Goal: Transaction & Acquisition: Purchase product/service

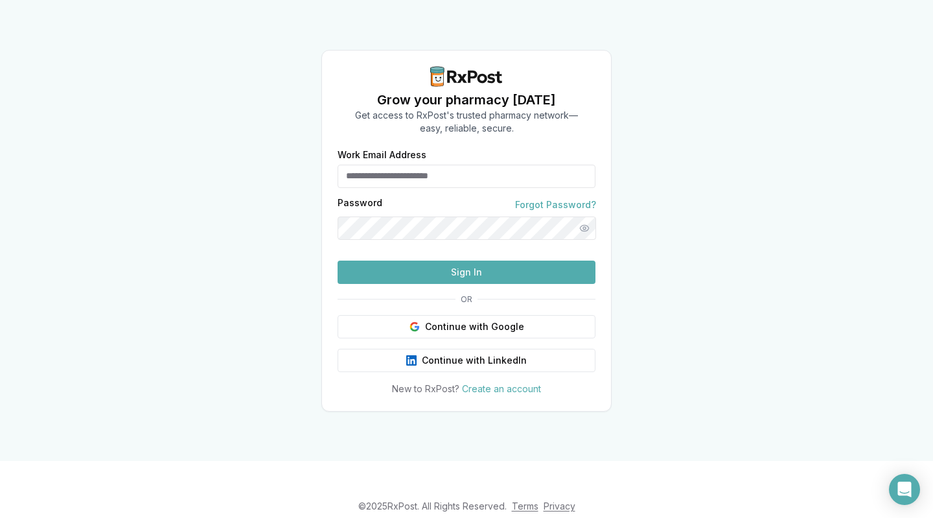
type input "**********"
click at [412, 284] on button "Sign In" at bounding box center [467, 271] width 258 height 23
click at [363, 284] on button "Sign In" at bounding box center [467, 271] width 258 height 23
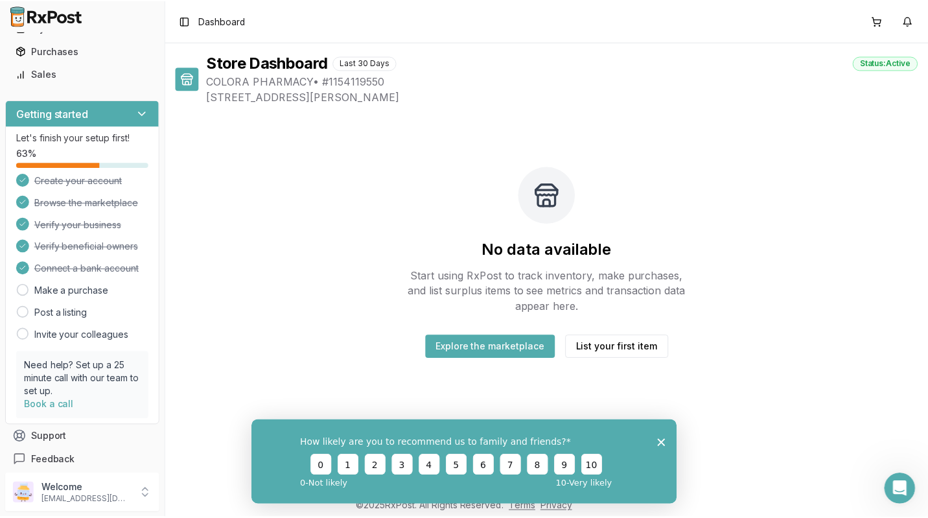
scroll to position [92, 0]
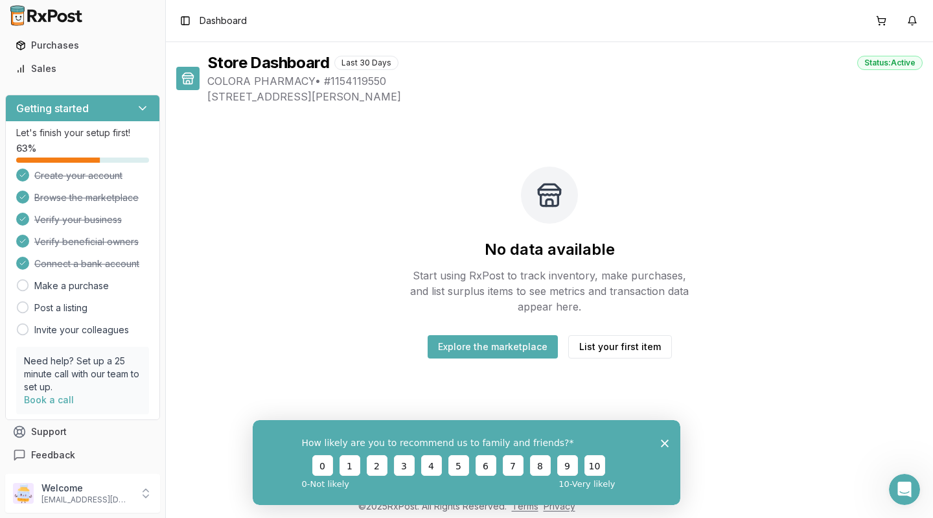
click at [667, 439] on icon "Close survey" at bounding box center [665, 443] width 8 height 8
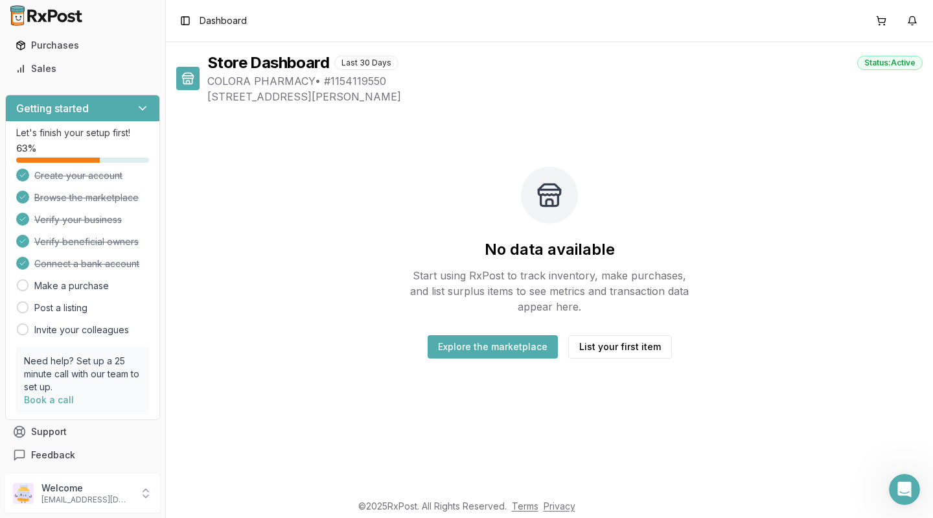
click at [451, 372] on div "No data available Start using RxPost to track inventory, make purchases, and li…" at bounding box center [549, 262] width 746 height 275
click at [446, 345] on button "Explore the marketplace" at bounding box center [493, 346] width 130 height 23
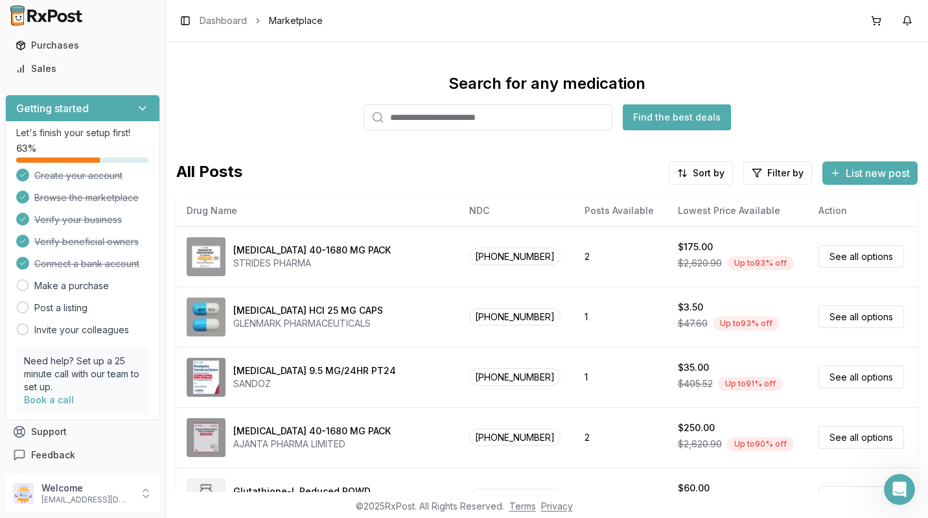
click at [404, 116] on input "search" at bounding box center [487, 117] width 249 height 26
type input "******"
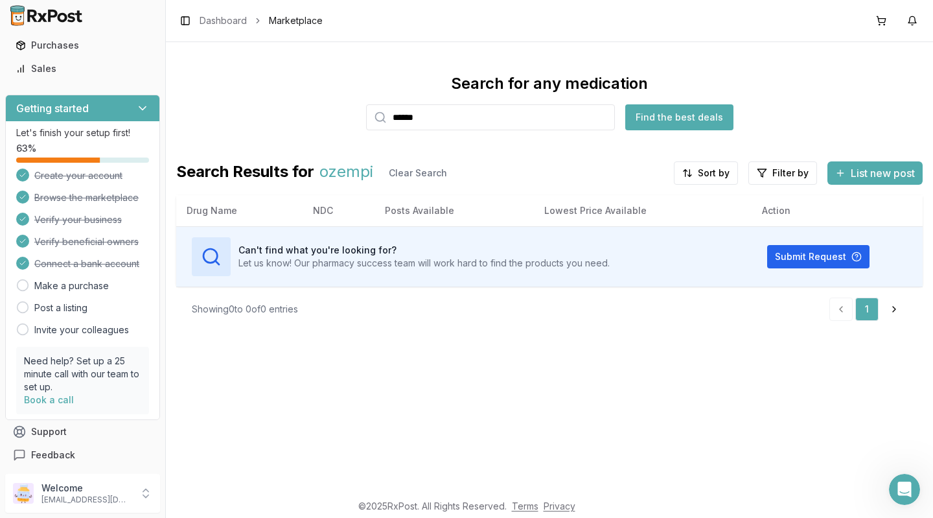
click at [604, 117] on input "******" at bounding box center [490, 117] width 249 height 26
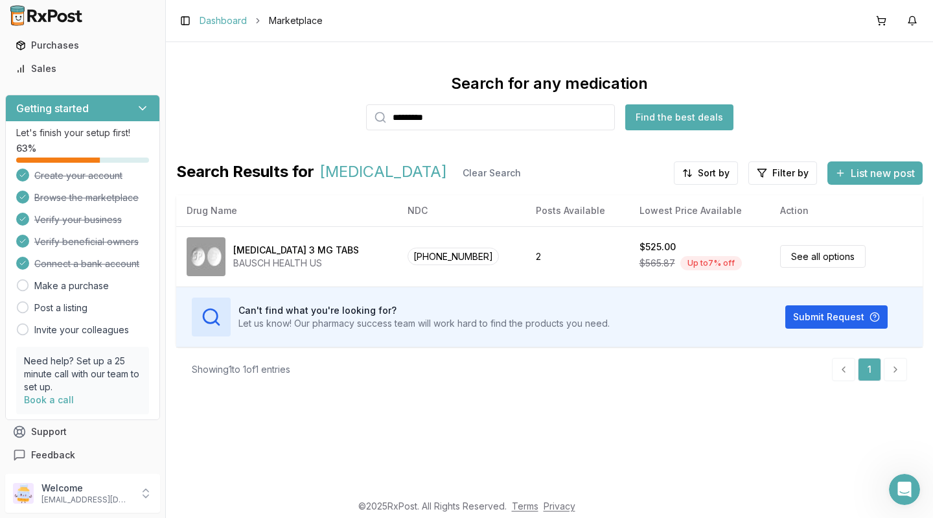
type input "*********"
click at [213, 21] on link "Dashboard" at bounding box center [223, 20] width 47 height 13
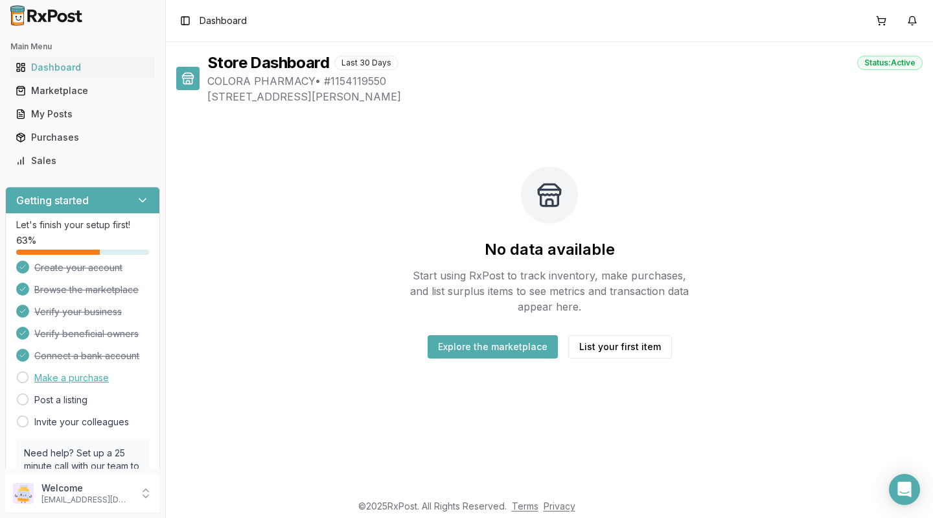
click at [54, 378] on link "Make a purchase" at bounding box center [71, 377] width 74 height 13
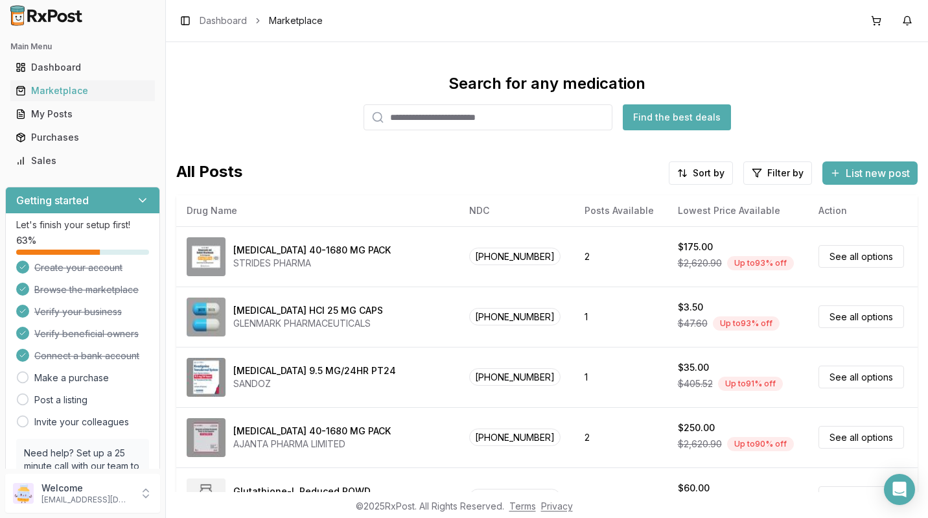
click at [396, 117] on input "search" at bounding box center [487, 117] width 249 height 26
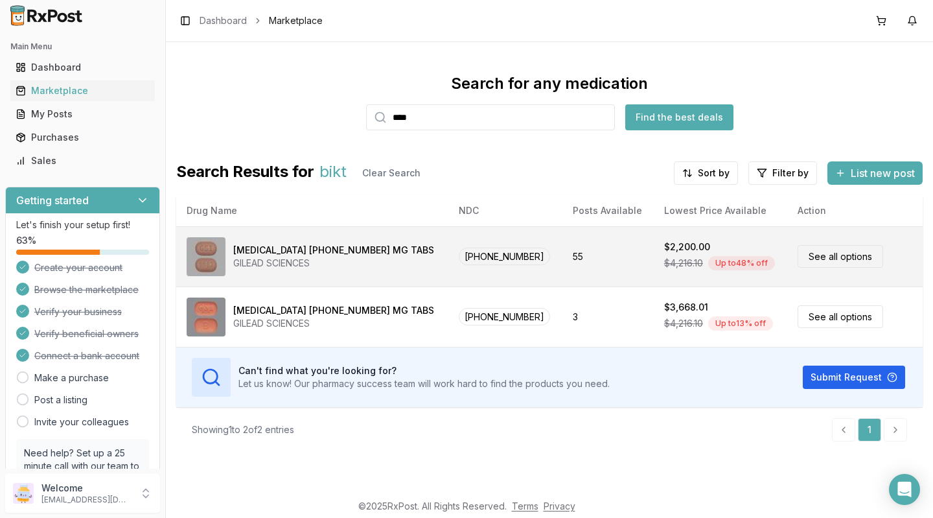
type input "****"
click at [830, 256] on link "See all options" at bounding box center [840, 256] width 86 height 23
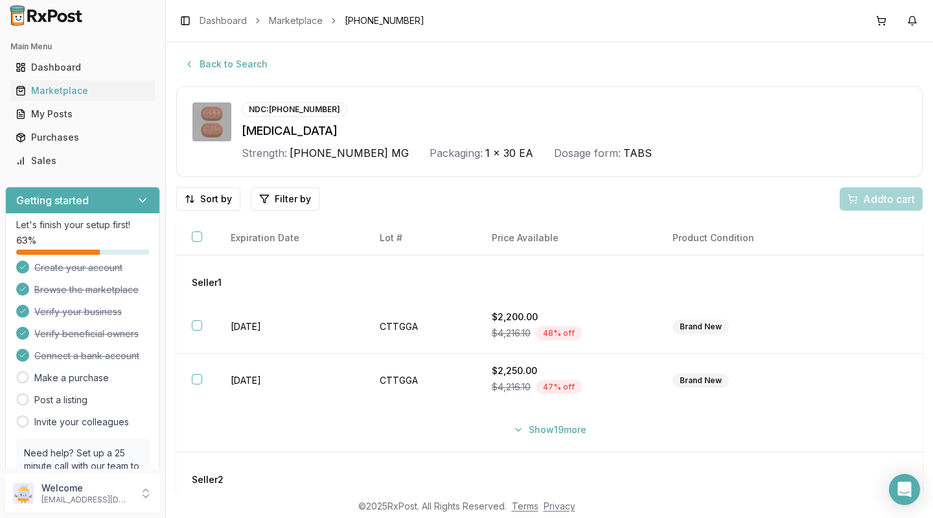
click at [865, 200] on div "Add to cart" at bounding box center [881, 198] width 83 height 23
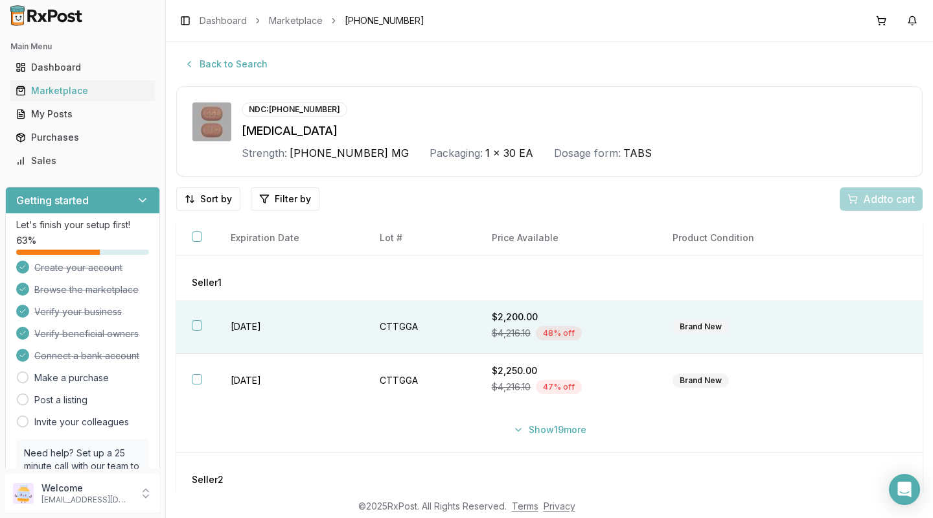
click at [194, 326] on button "button" at bounding box center [197, 325] width 10 height 10
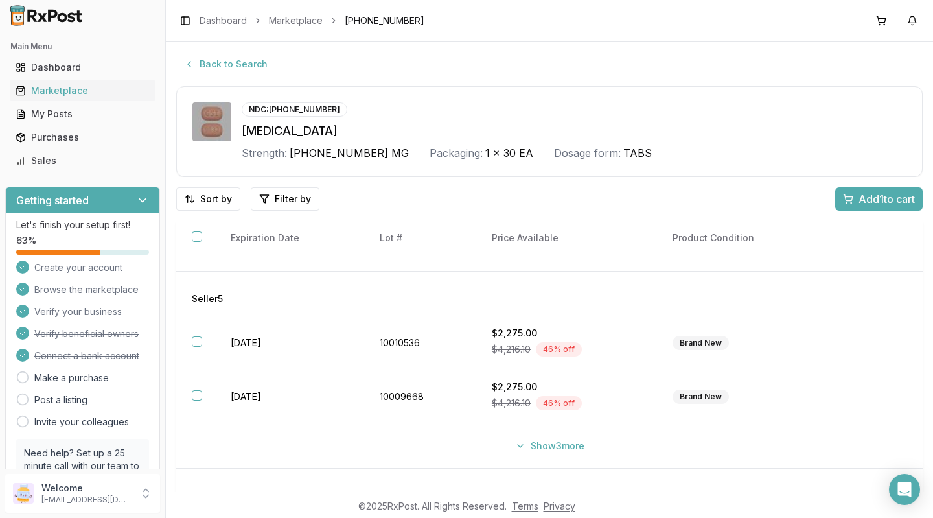
scroll to position [674, 0]
click at [858, 196] on span "Add 1 to cart" at bounding box center [886, 199] width 56 height 16
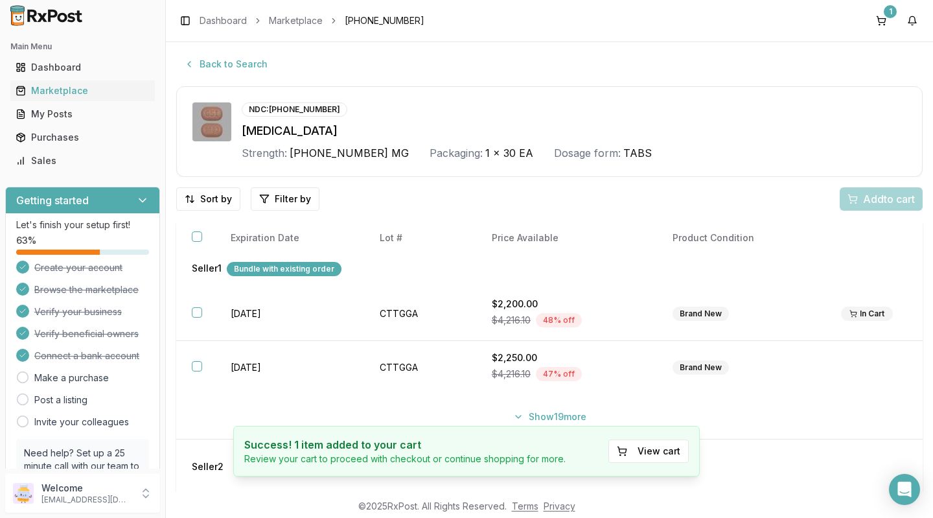
scroll to position [0, 0]
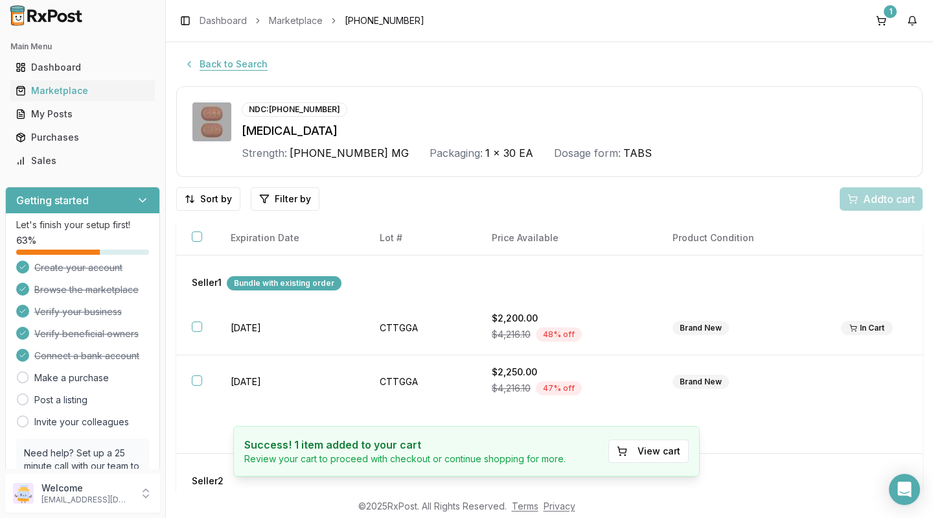
click at [185, 71] on button "Back to Search" at bounding box center [225, 63] width 99 height 23
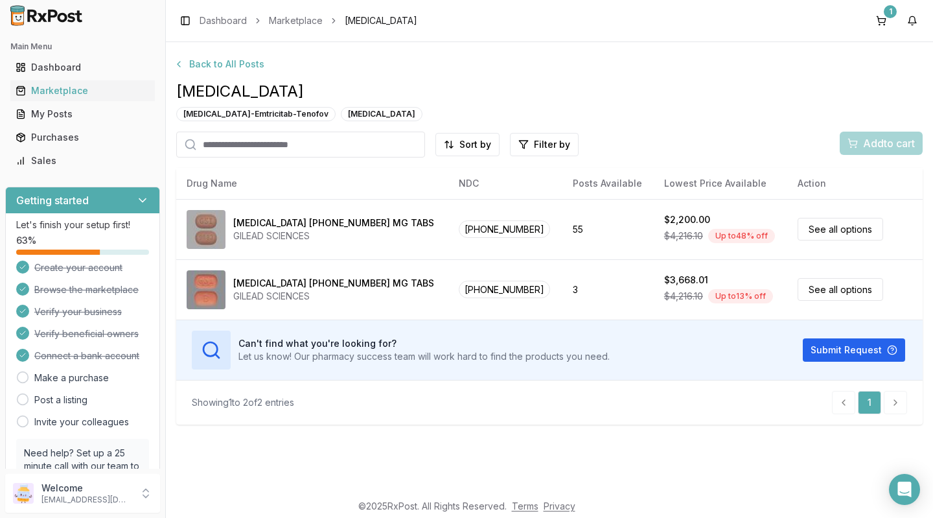
click at [231, 148] on input "search" at bounding box center [300, 145] width 249 height 26
type input "***"
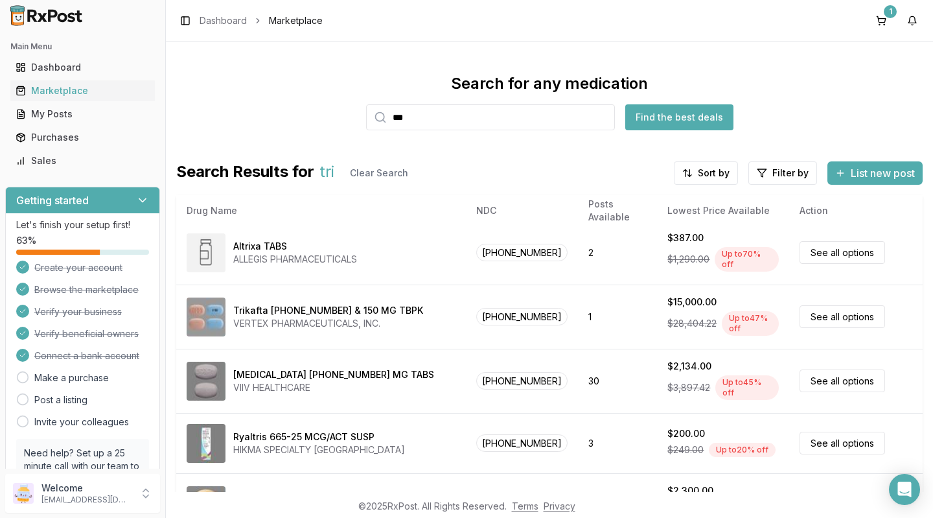
scroll to position [64, 0]
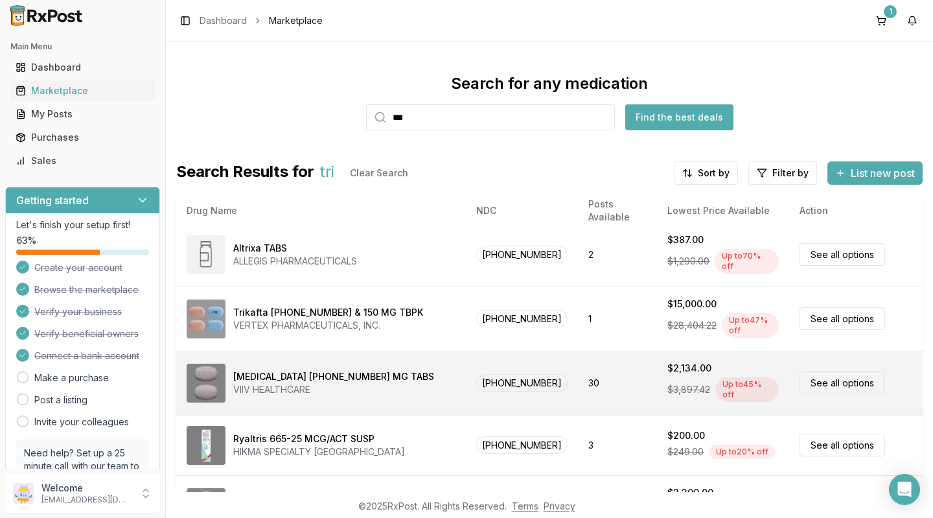
click at [837, 382] on link "See all options" at bounding box center [842, 382] width 86 height 23
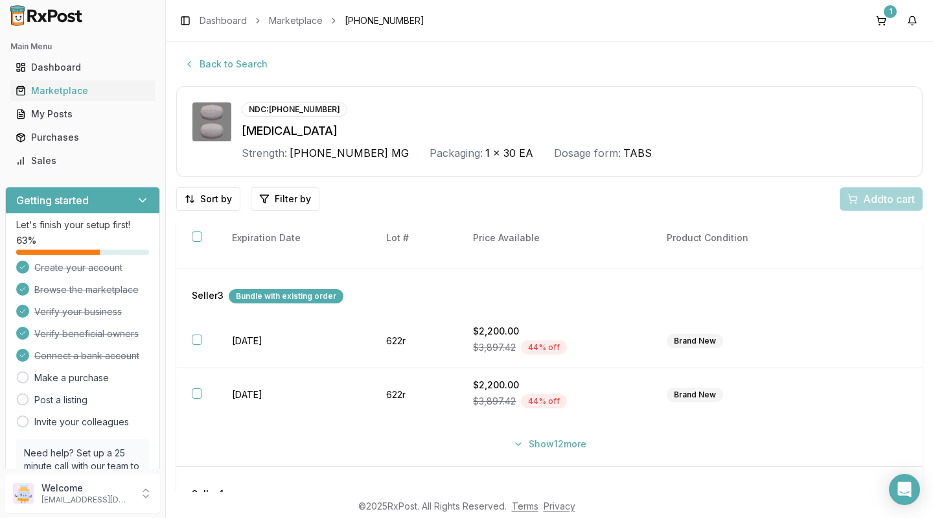
scroll to position [383, 0]
click at [267, 294] on div "Bundle with existing order" at bounding box center [286, 294] width 115 height 14
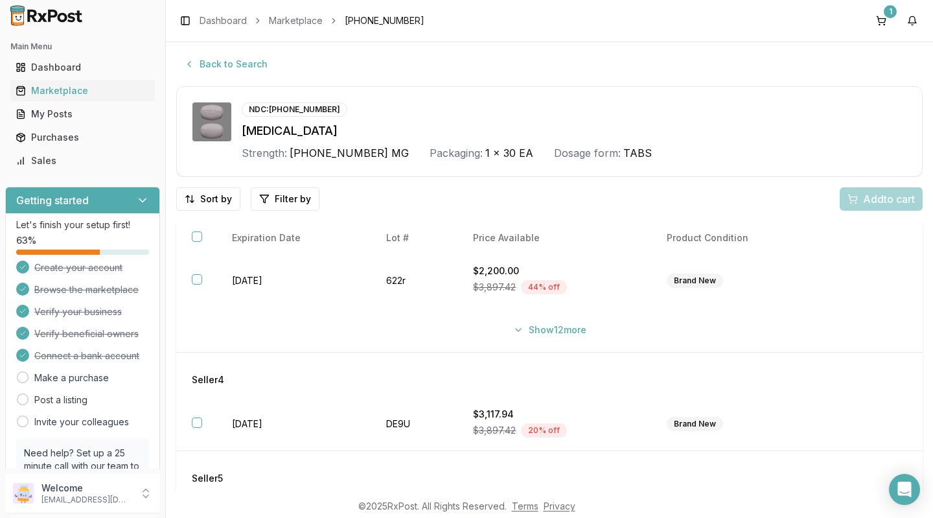
scroll to position [499, 0]
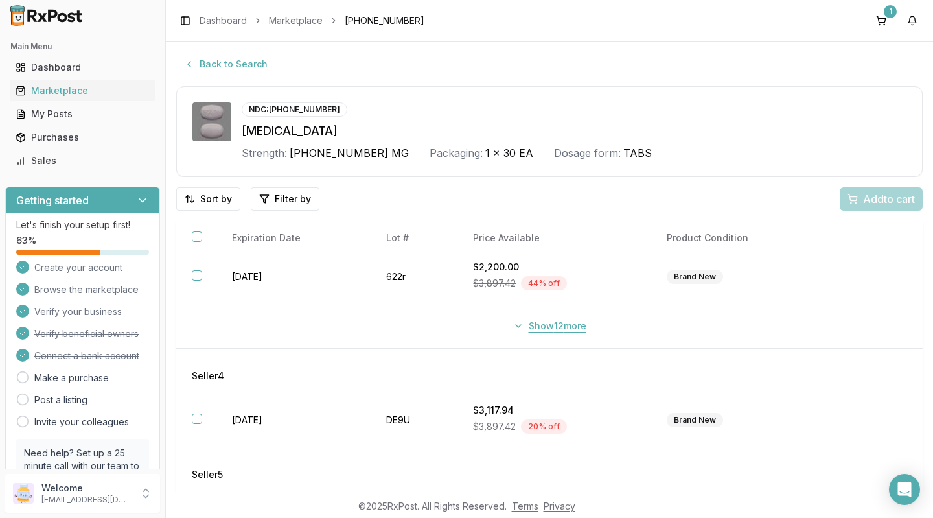
click at [524, 318] on button "Show 12 more" at bounding box center [549, 325] width 89 height 23
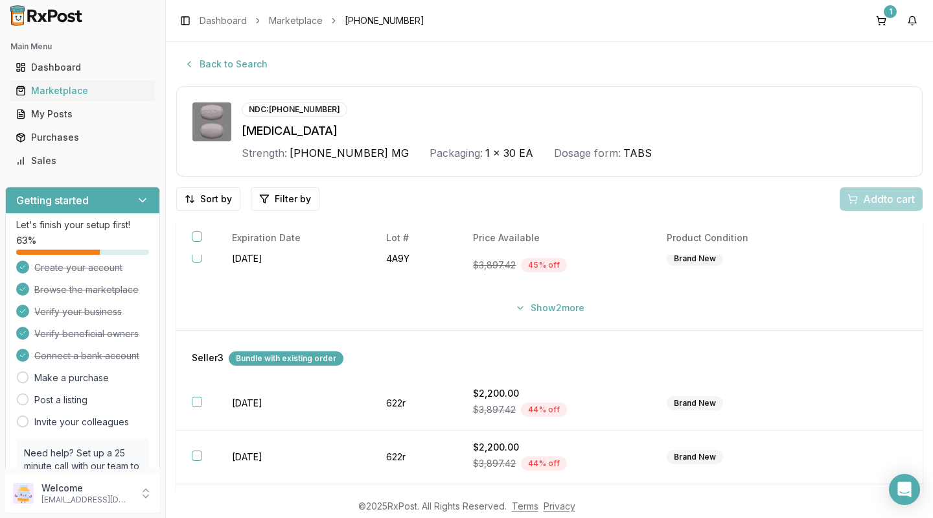
scroll to position [311, 0]
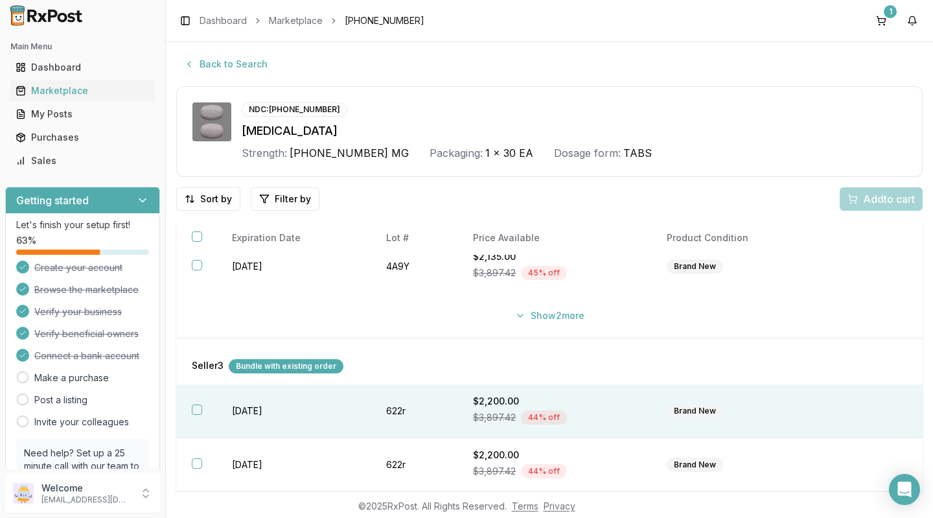
click at [197, 405] on button "button" at bounding box center [197, 409] width 10 height 10
click at [254, 363] on div "Bundle with existing order" at bounding box center [286, 366] width 115 height 14
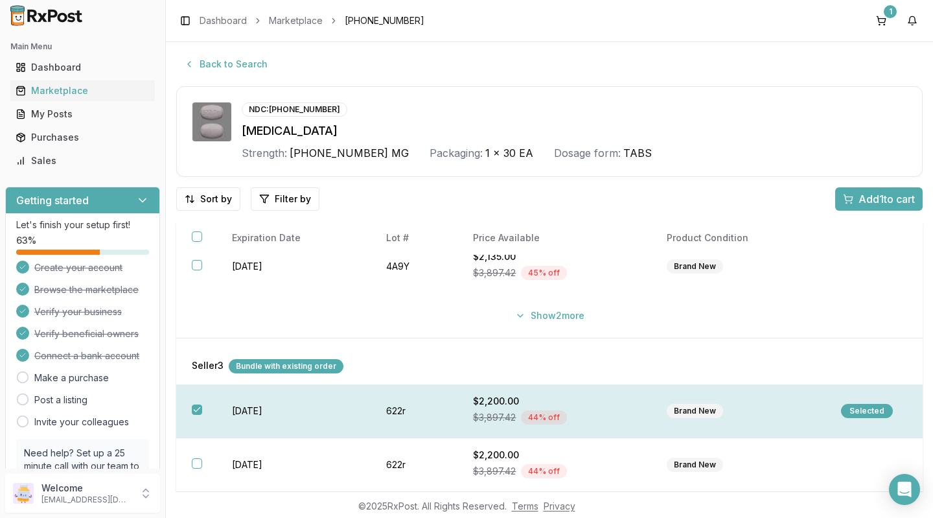
click at [845, 409] on div "Selected" at bounding box center [867, 411] width 52 height 14
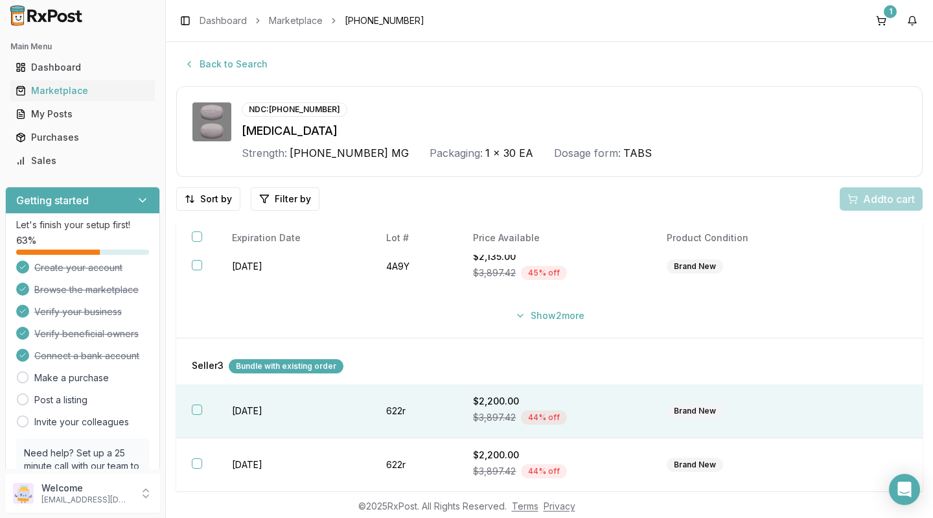
click at [197, 404] on button "button" at bounding box center [197, 409] width 10 height 10
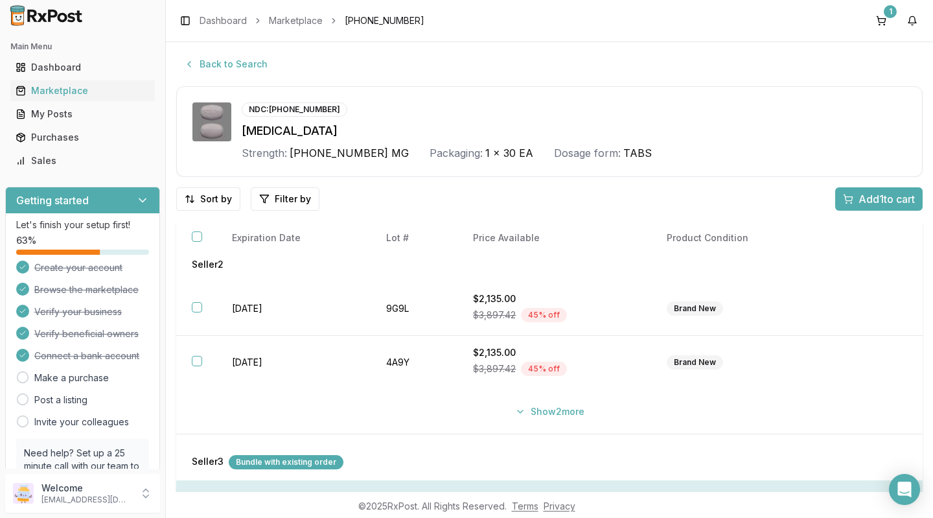
scroll to position [213, 0]
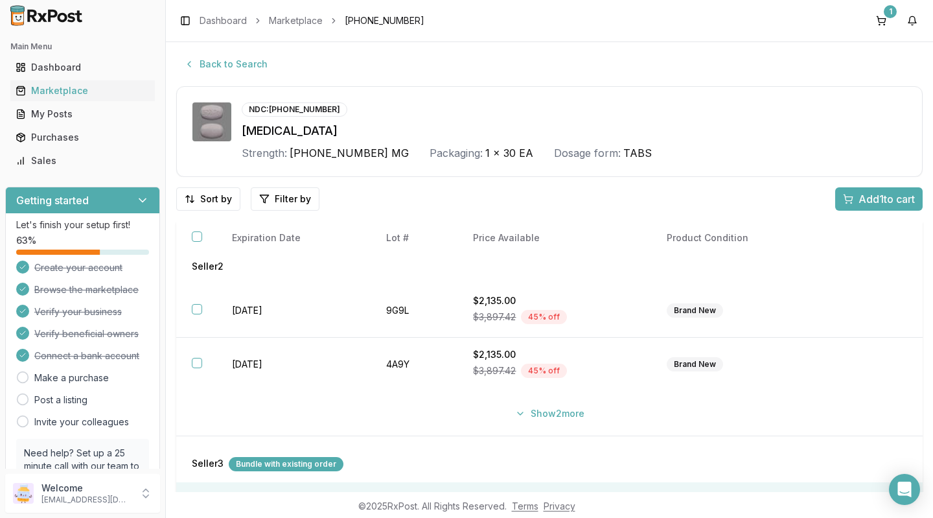
click at [876, 208] on button "Add 1 to cart" at bounding box center [878, 198] width 87 height 23
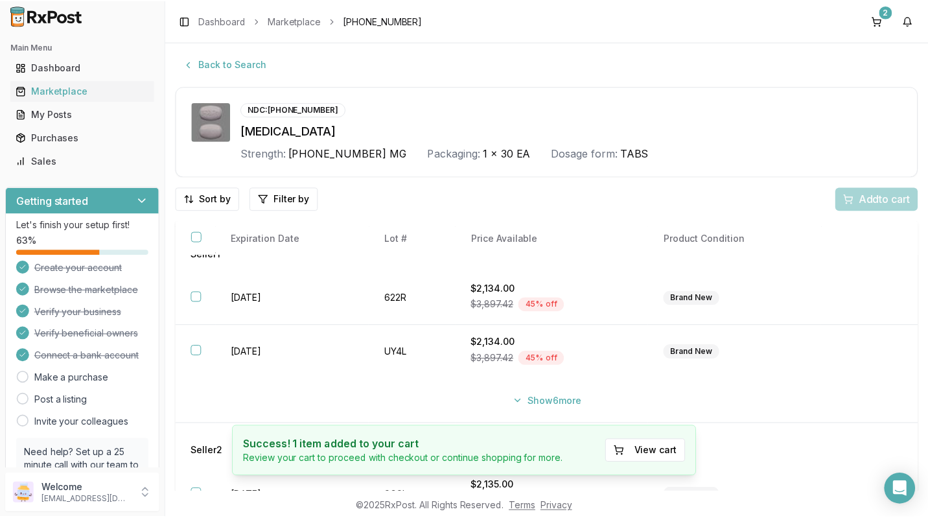
scroll to position [0, 0]
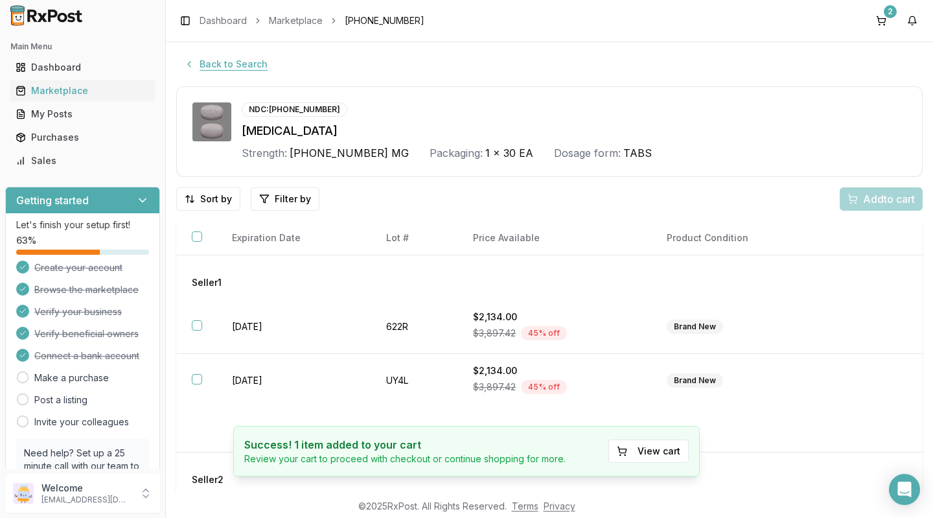
click at [185, 71] on button "Back to Search" at bounding box center [225, 63] width 99 height 23
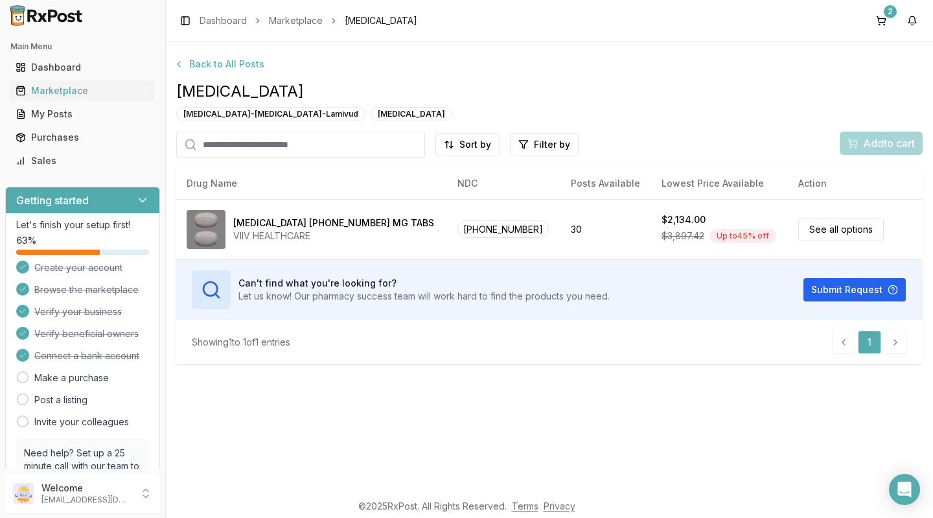
click at [209, 148] on input "search" at bounding box center [300, 145] width 249 height 26
type input "**"
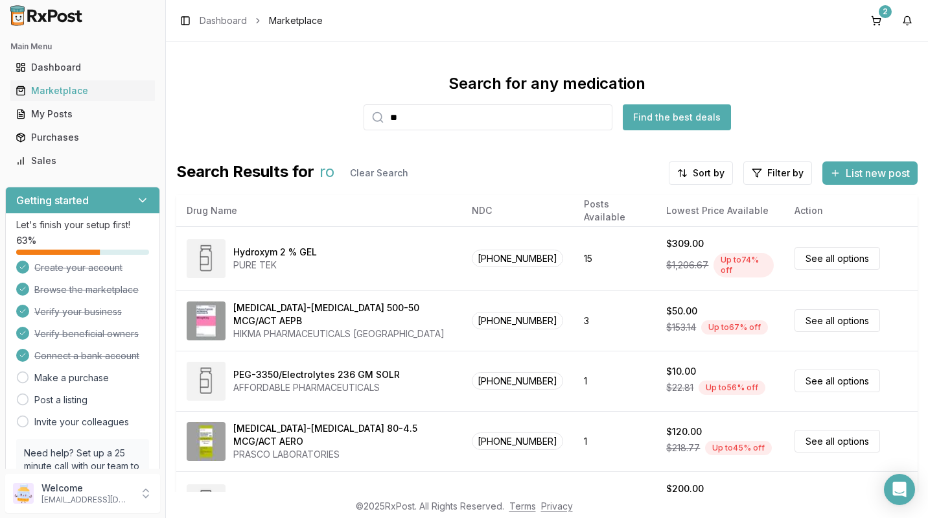
click at [412, 121] on input "**" at bounding box center [487, 117] width 249 height 26
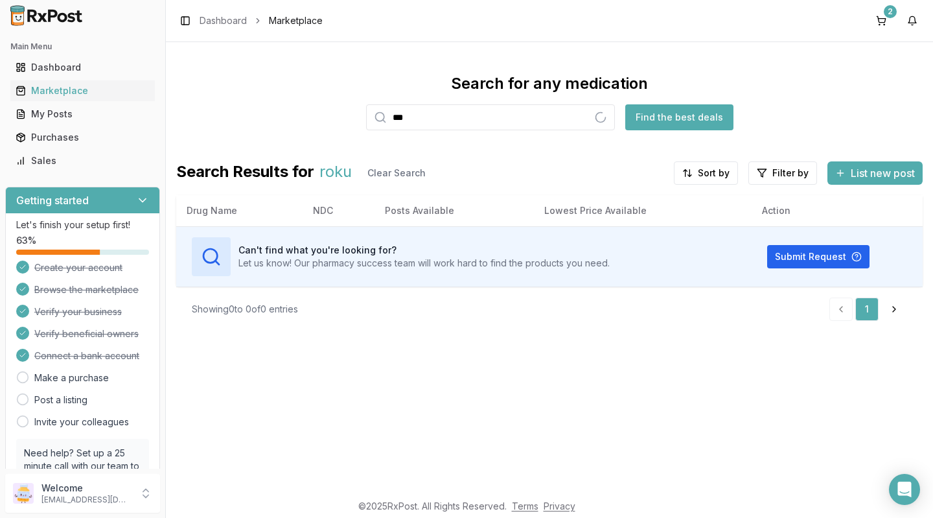
type input "****"
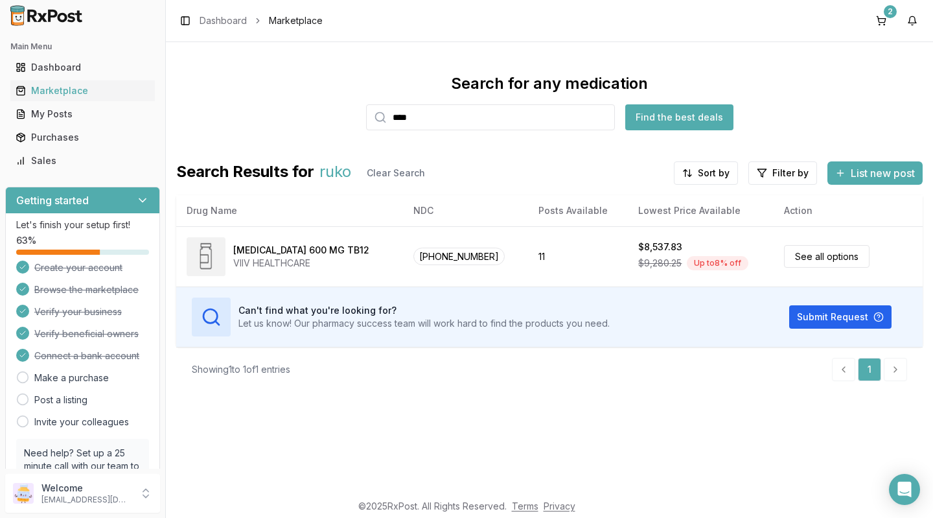
click at [604, 117] on input "****" at bounding box center [490, 117] width 249 height 26
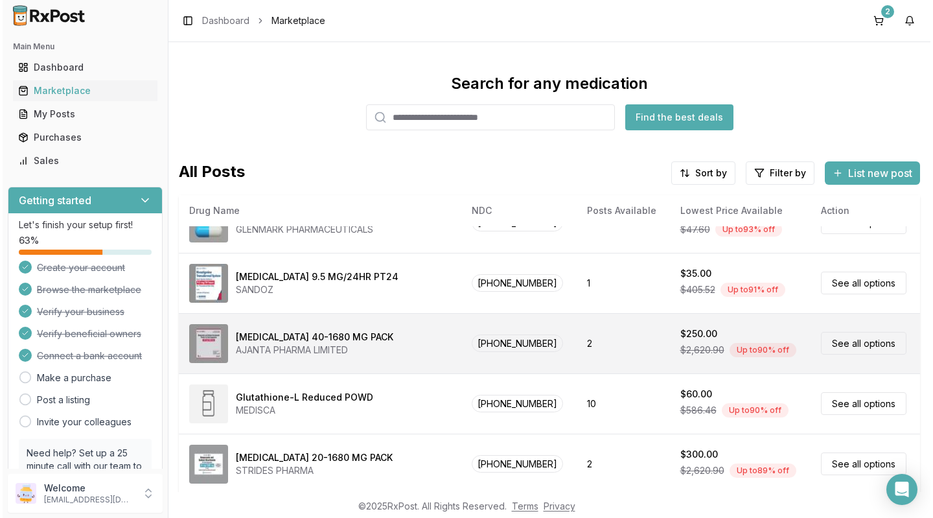
scroll to position [95, 0]
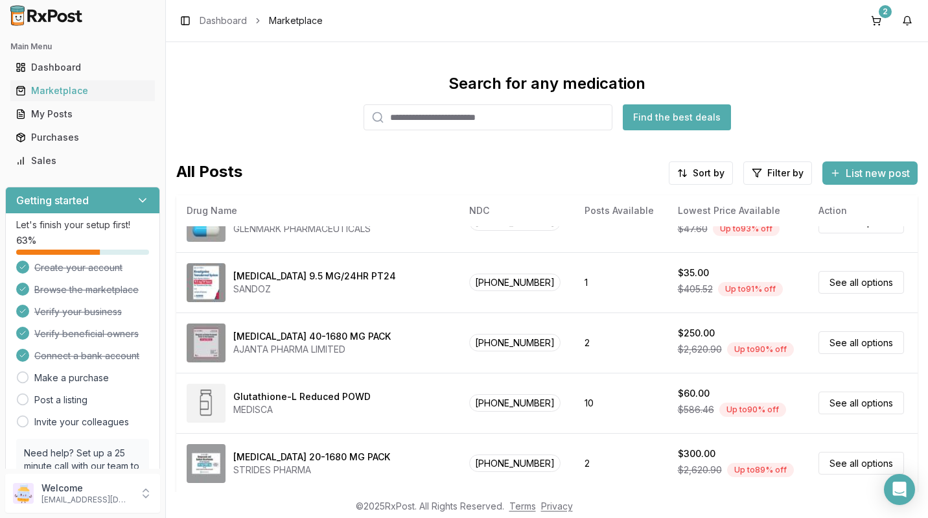
click at [396, 118] on input "search" at bounding box center [487, 117] width 249 height 26
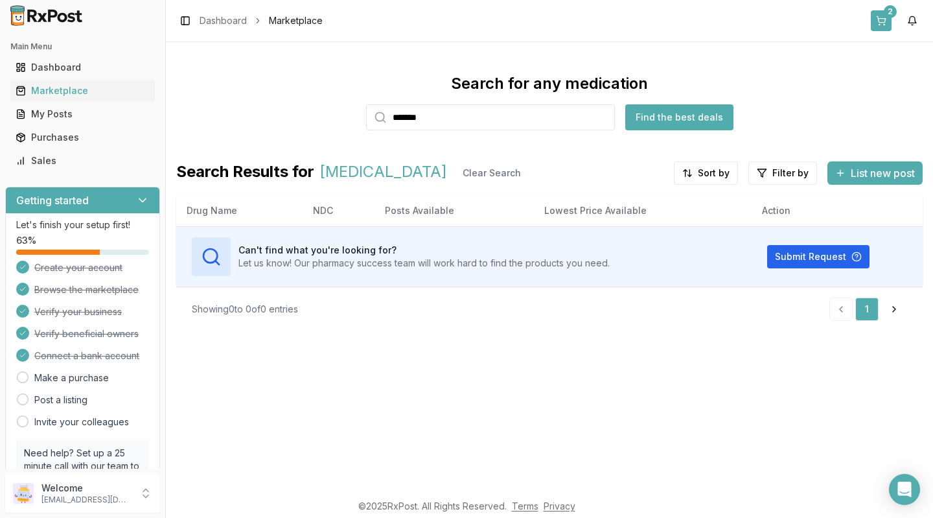
type input "*******"
click at [887, 13] on div "2" at bounding box center [890, 11] width 13 height 13
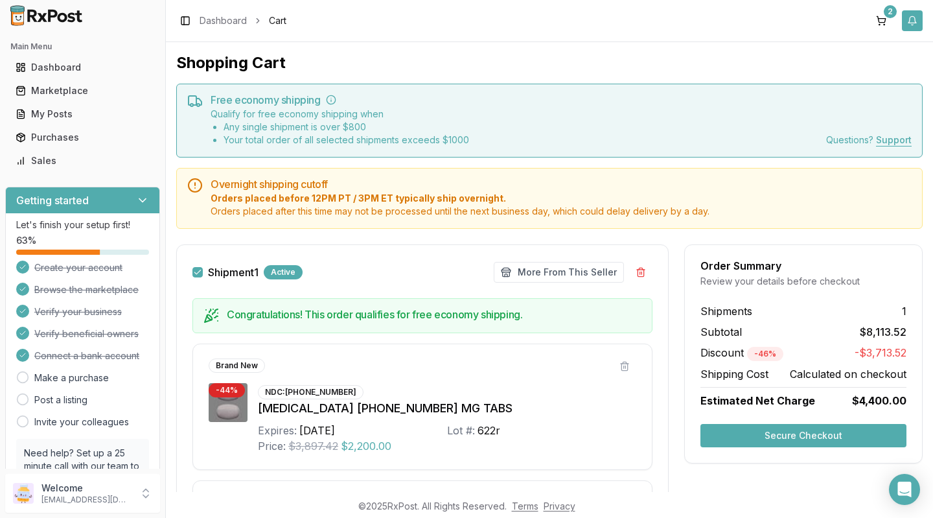
click at [920, 27] on button "button" at bounding box center [912, 20] width 21 height 21
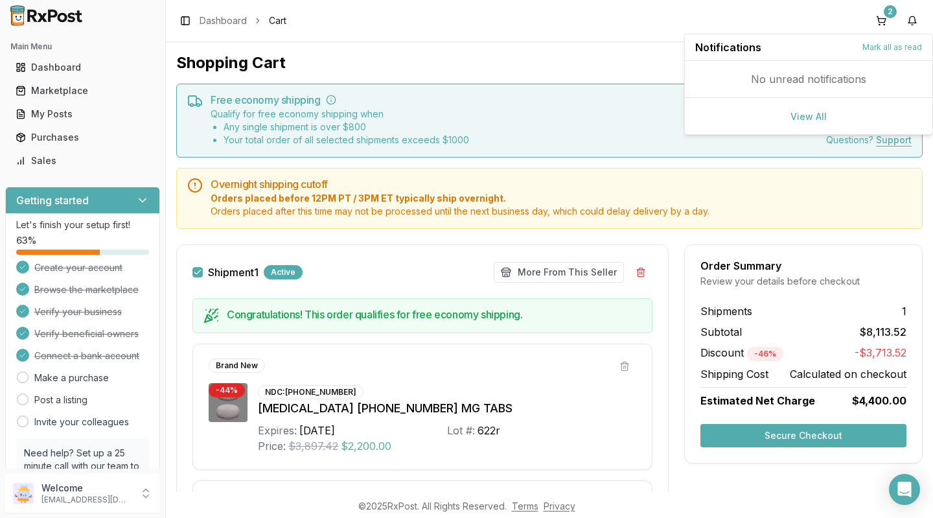
click at [572, 25] on div "Toggle Sidebar Dashboard Cart 2" at bounding box center [549, 20] width 767 height 41
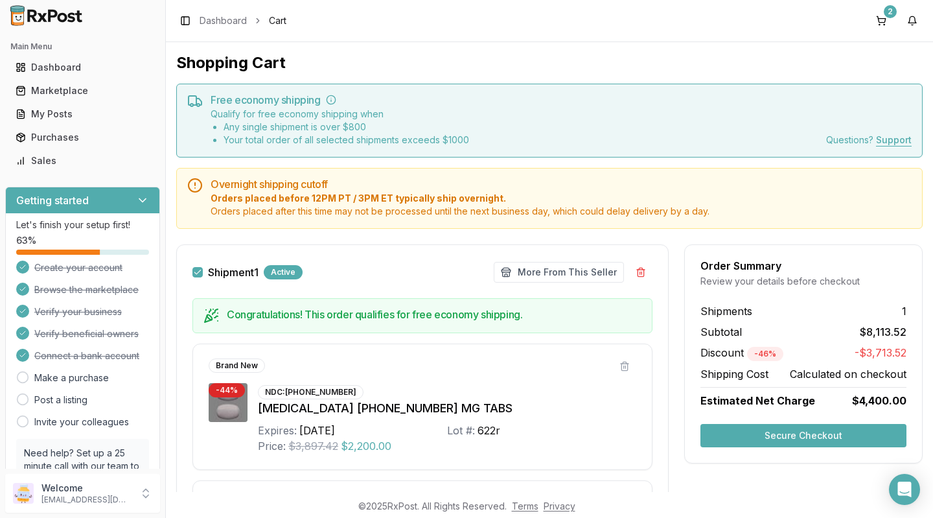
scroll to position [95, 0]
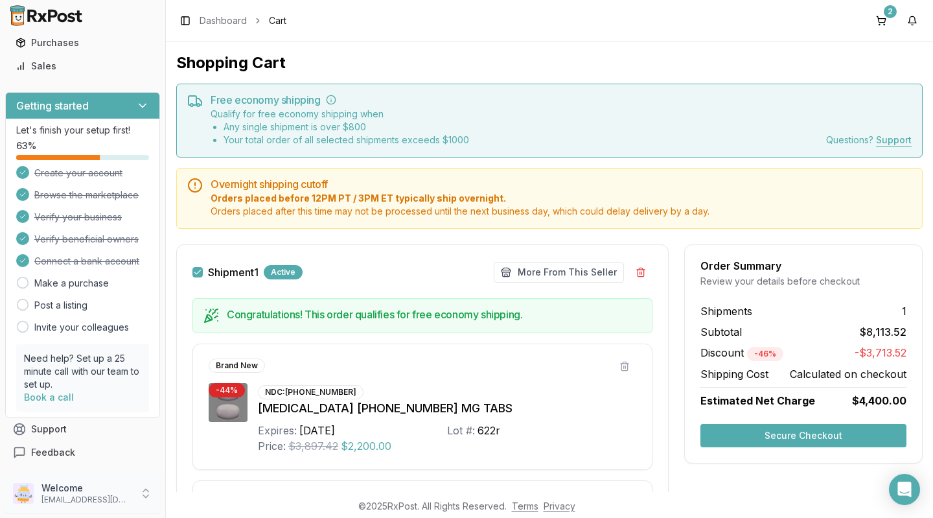
click at [19, 498] on img at bounding box center [23, 493] width 21 height 21
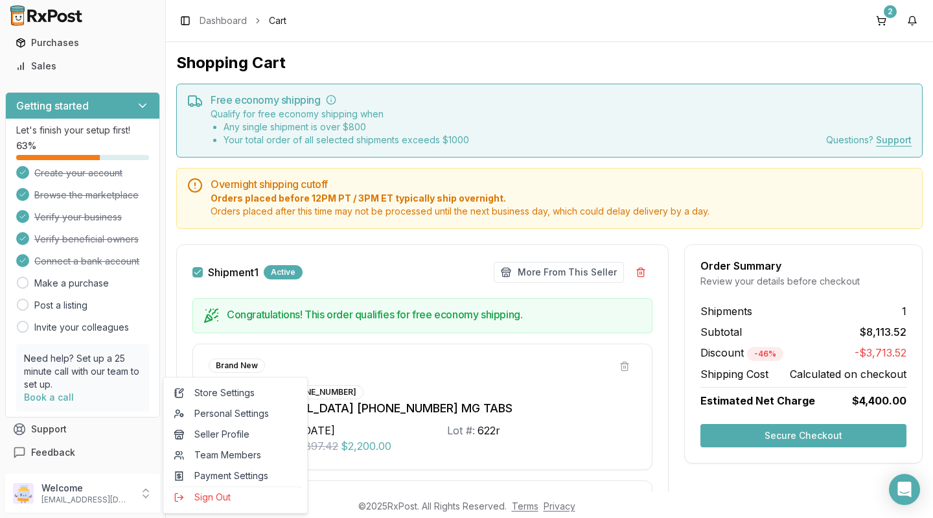
click at [435, 63] on h1 "Shopping Cart" at bounding box center [549, 62] width 746 height 21
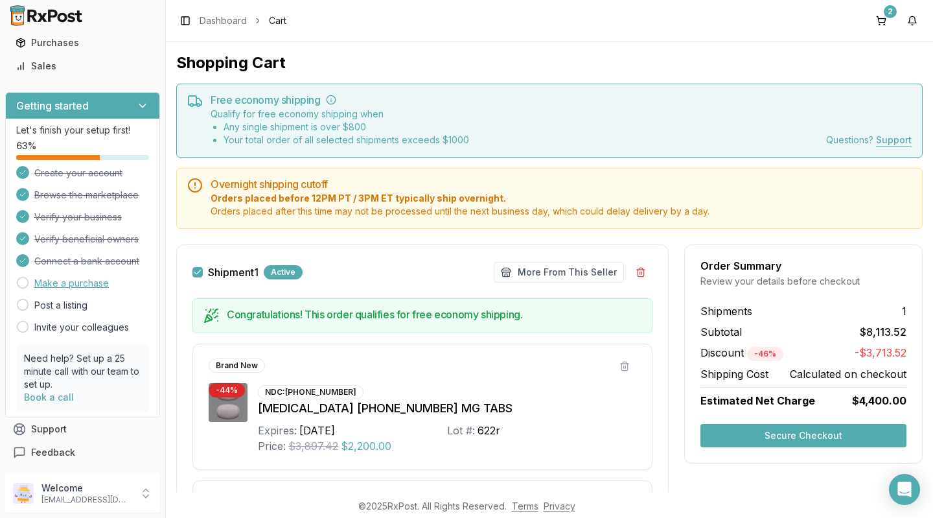
click at [38, 284] on link "Make a purchase" at bounding box center [71, 283] width 74 height 13
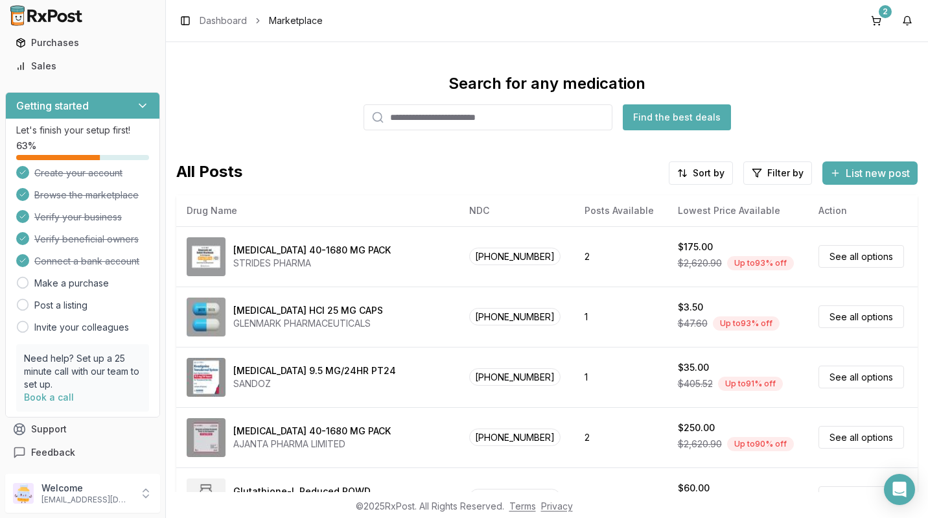
click at [399, 121] on input "search" at bounding box center [487, 117] width 249 height 26
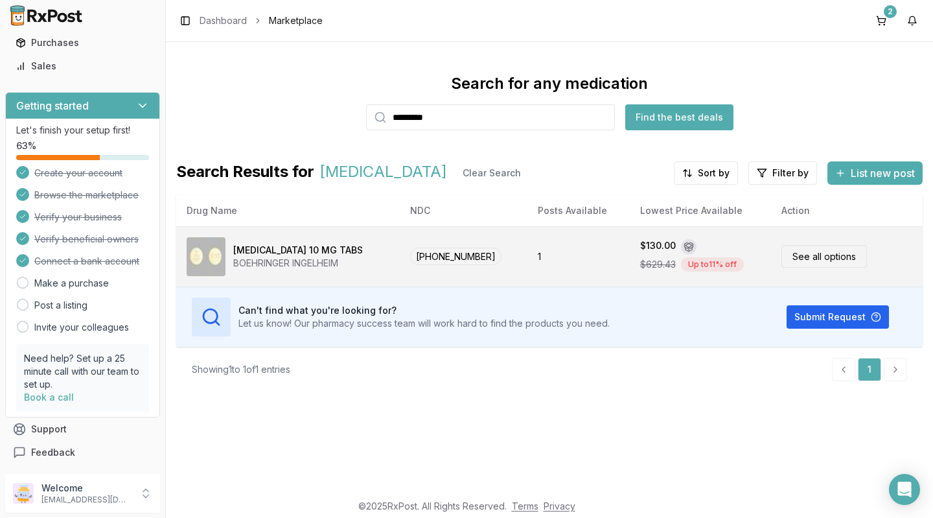
type input "*********"
click at [830, 255] on link "See all options" at bounding box center [824, 256] width 86 height 23
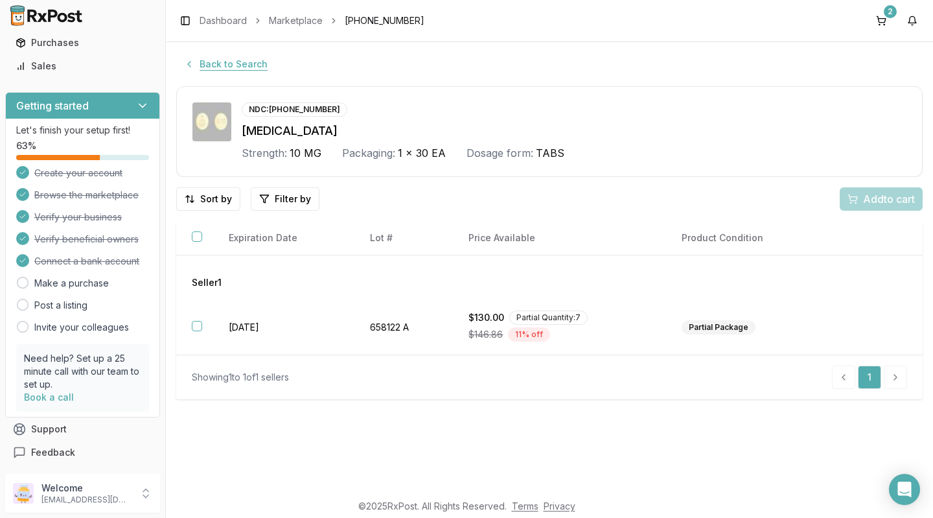
click at [199, 71] on button "Back to Search" at bounding box center [225, 63] width 99 height 23
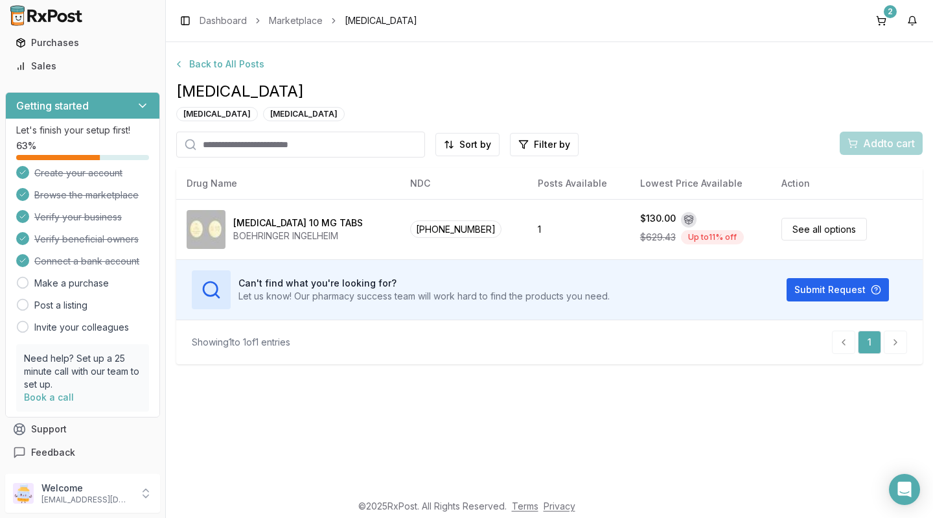
click at [207, 144] on input "search" at bounding box center [300, 145] width 249 height 26
type input "*******"
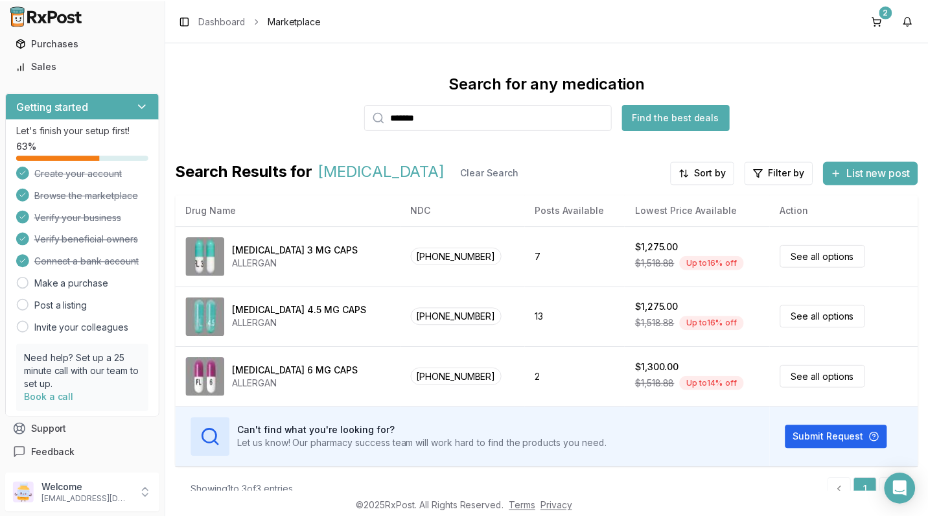
scroll to position [21, 0]
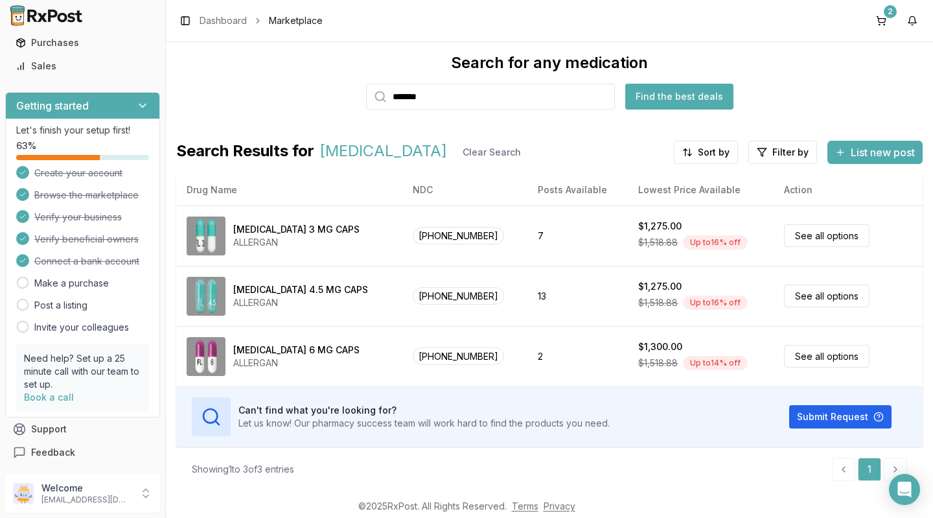
click at [451, 98] on input "*******" at bounding box center [490, 97] width 249 height 26
click at [600, 96] on input "*******" at bounding box center [490, 97] width 249 height 26
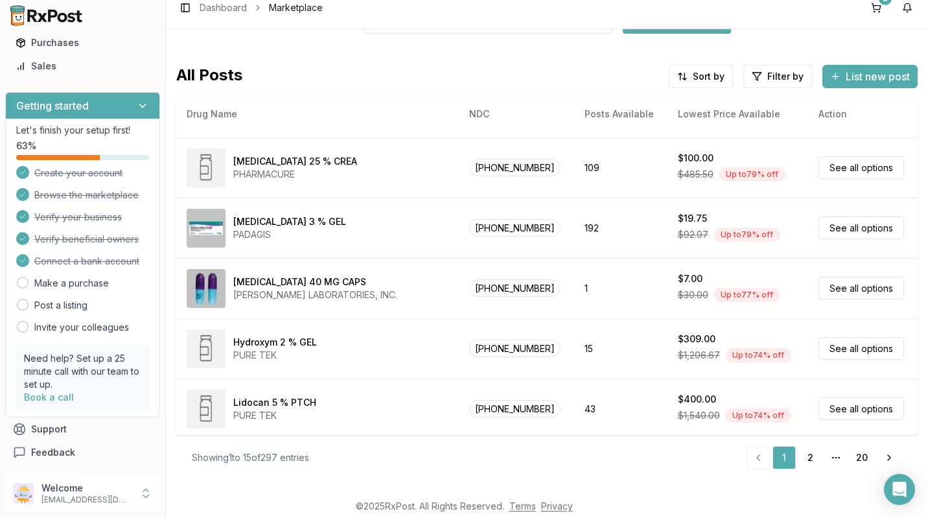
scroll to position [36, 0]
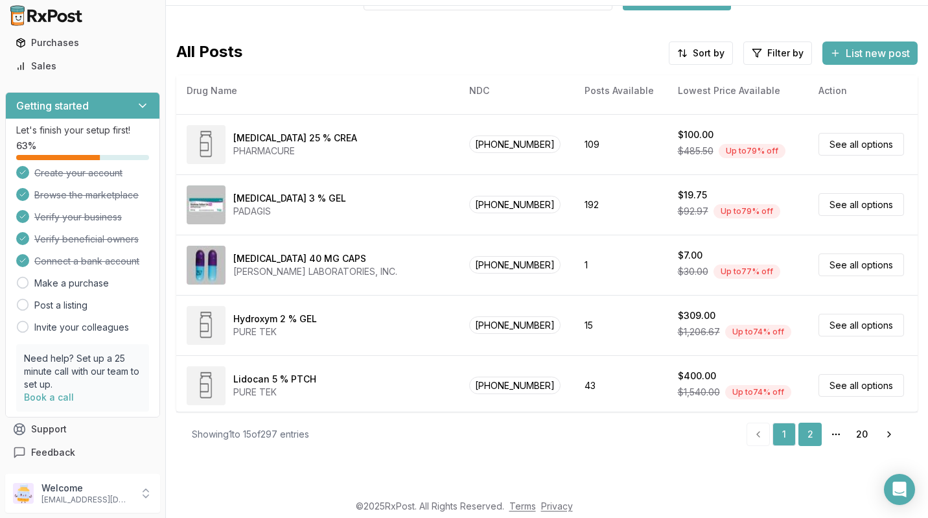
click at [805, 434] on link "2" at bounding box center [809, 433] width 23 height 23
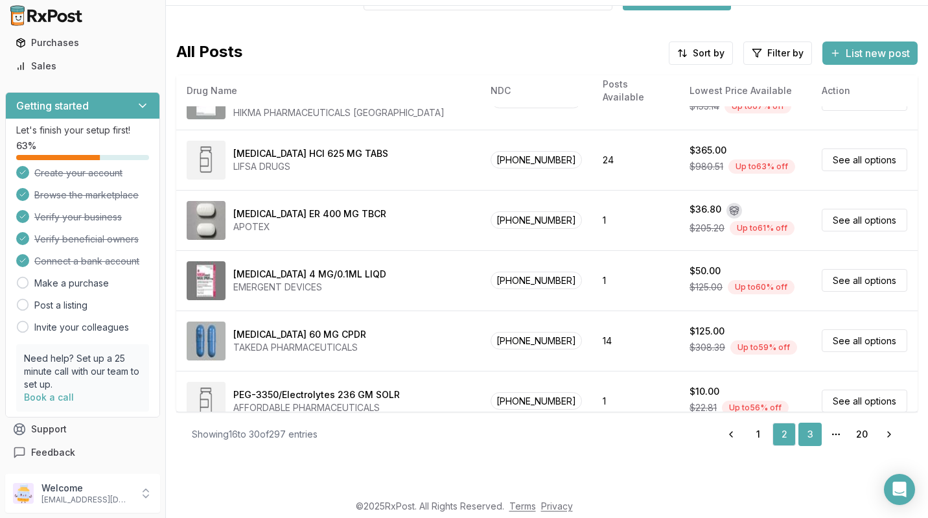
click at [805, 433] on link "3" at bounding box center [809, 433] width 23 height 23
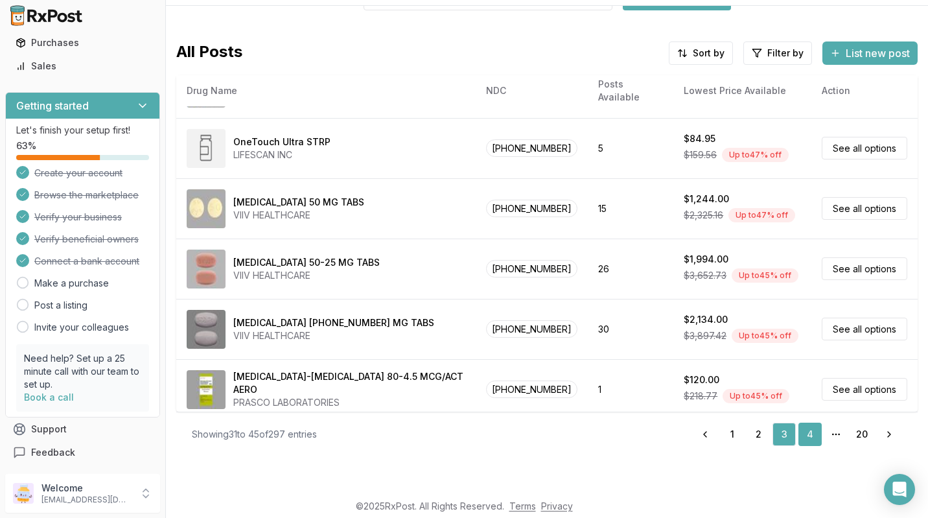
click at [805, 433] on link "4" at bounding box center [809, 433] width 23 height 23
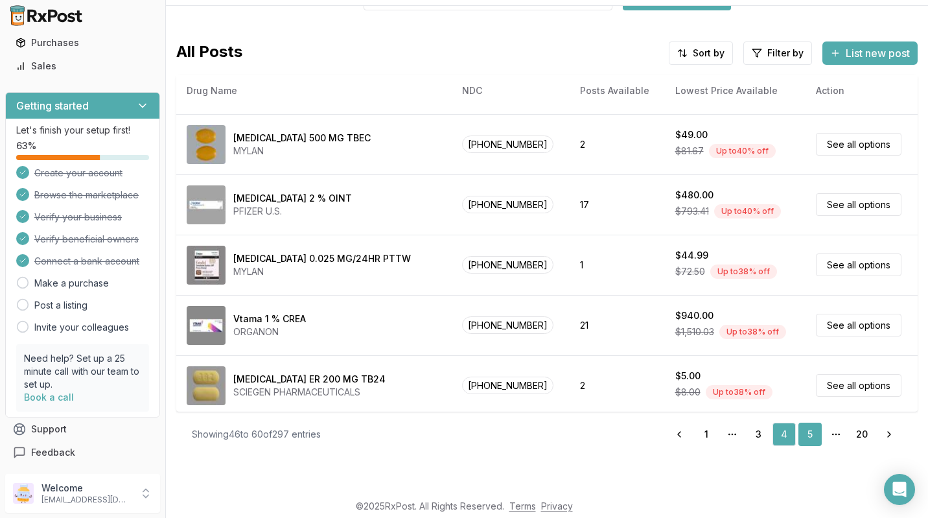
click at [805, 433] on link "5" at bounding box center [809, 433] width 23 height 23
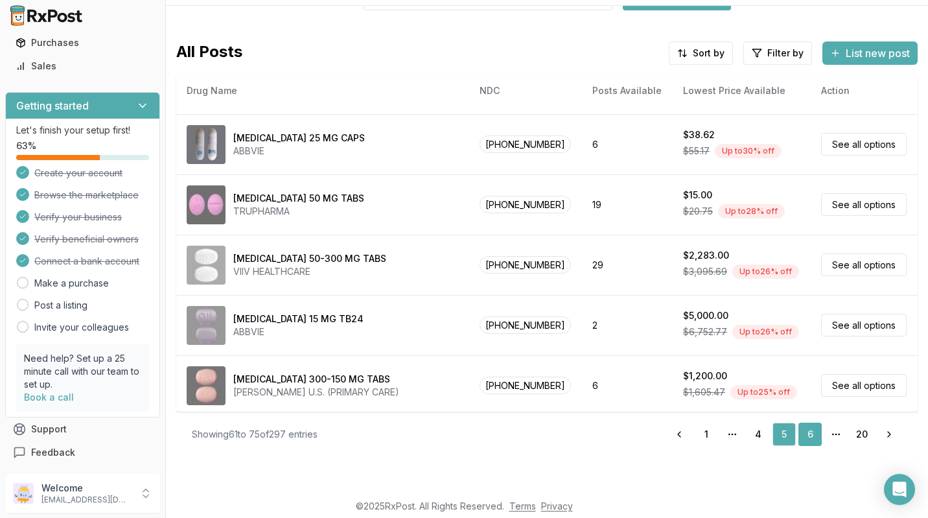
click at [805, 433] on link "6" at bounding box center [809, 433] width 23 height 23
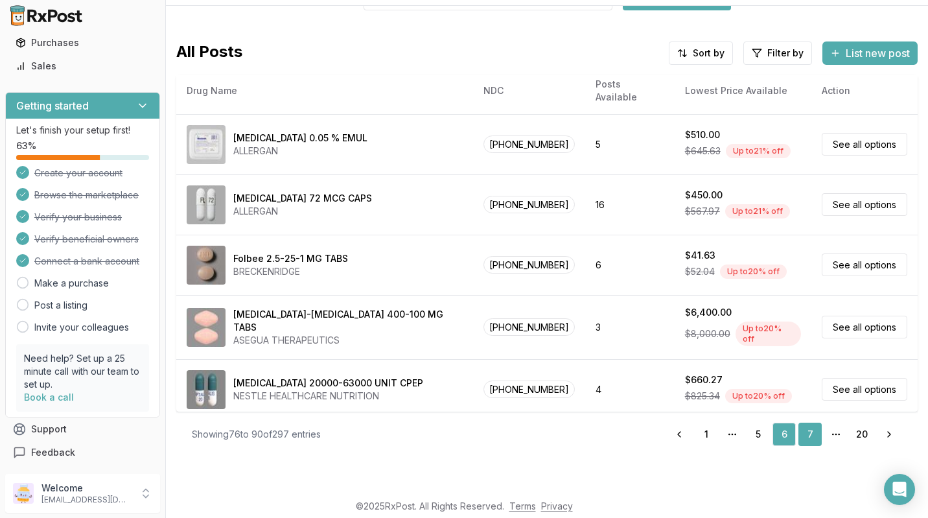
click at [802, 437] on link "7" at bounding box center [809, 433] width 23 height 23
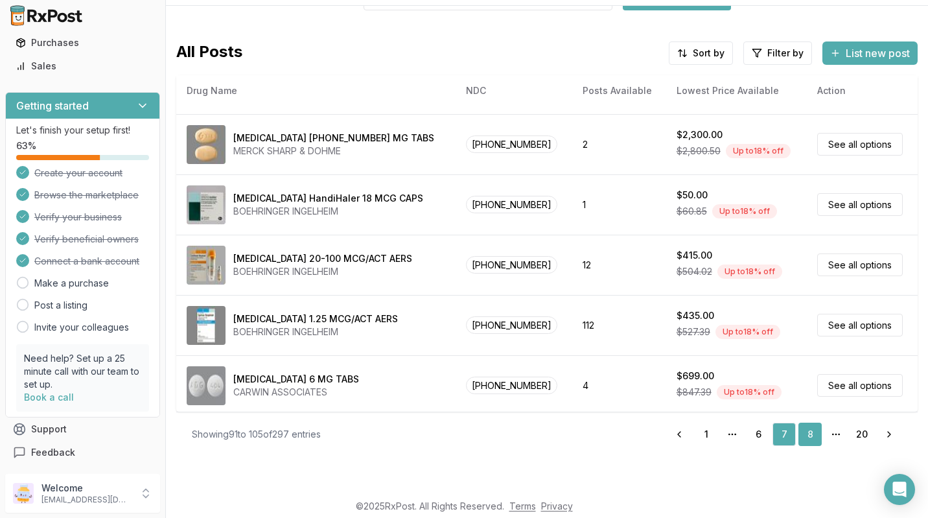
click at [805, 434] on link "8" at bounding box center [809, 433] width 23 height 23
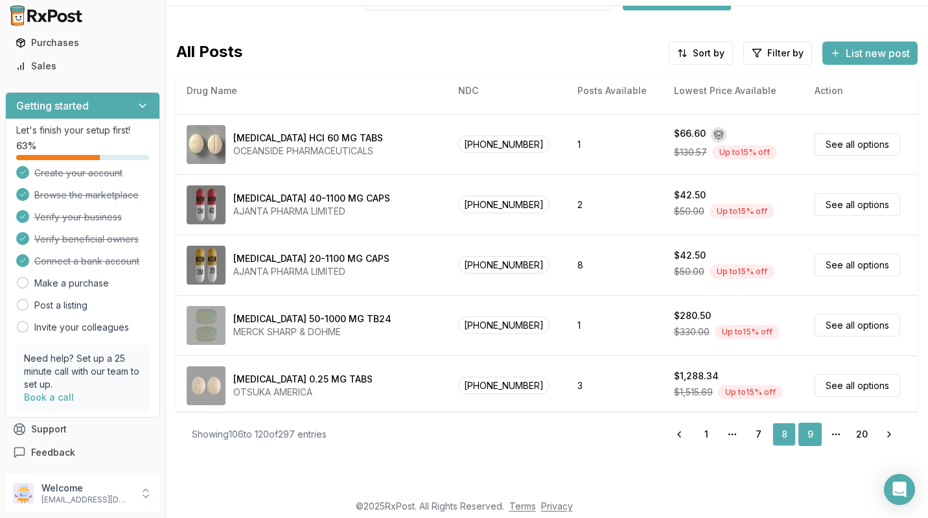
click at [805, 433] on link "9" at bounding box center [809, 433] width 23 height 23
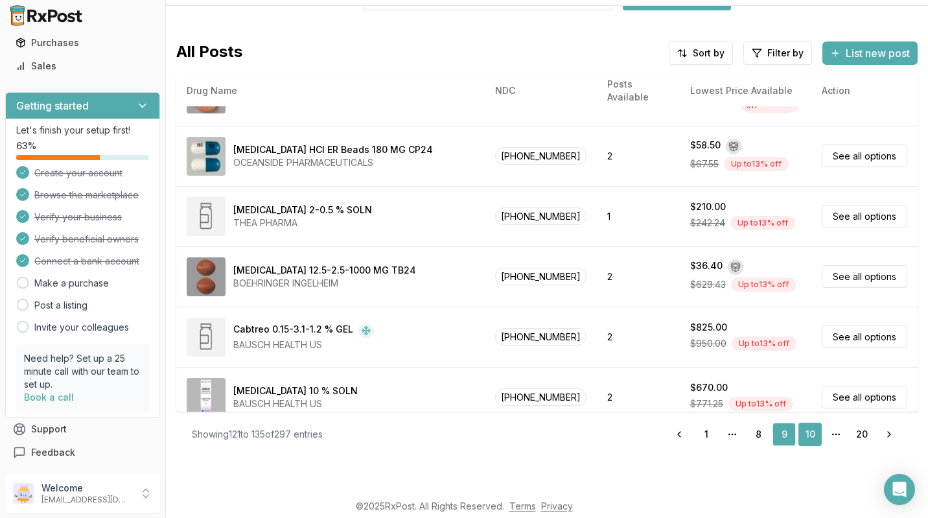
click at [801, 437] on link "10" at bounding box center [809, 433] width 23 height 23
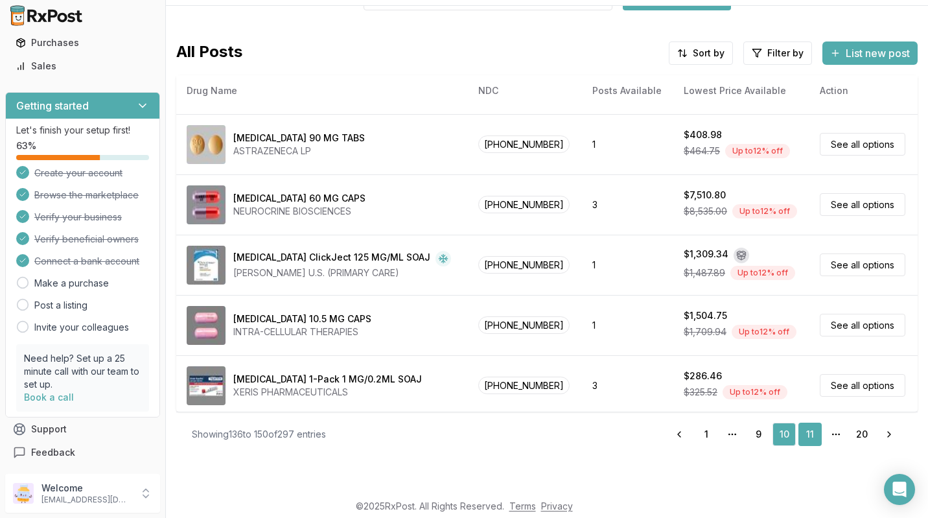
click at [805, 433] on link "11" at bounding box center [809, 433] width 23 height 23
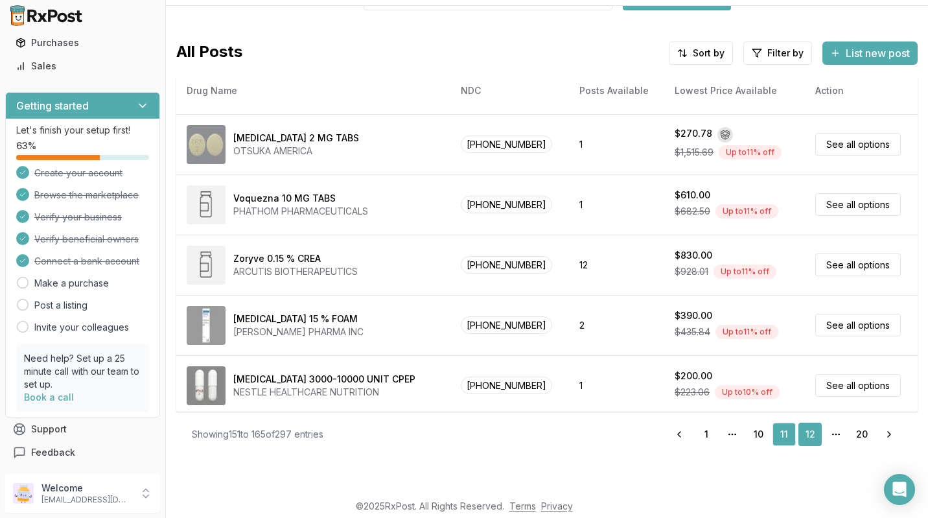
click at [801, 439] on link "12" at bounding box center [809, 433] width 23 height 23
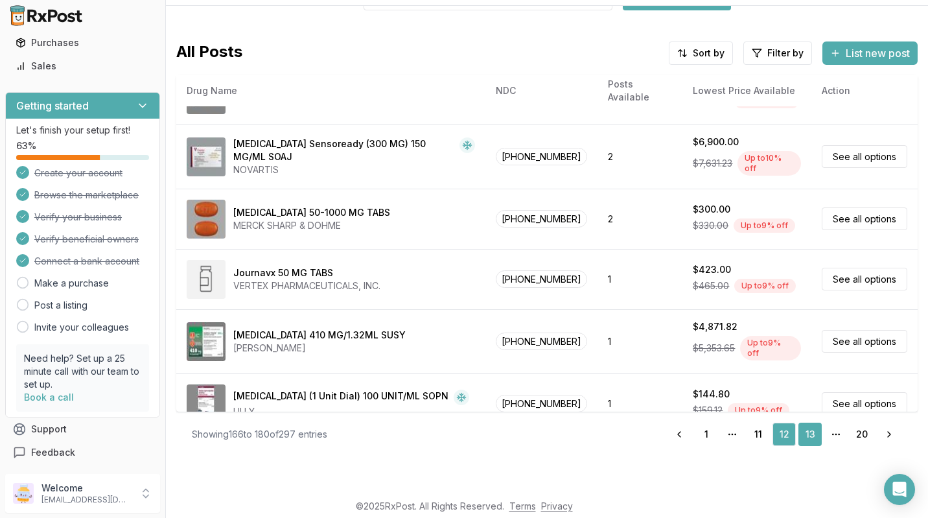
click at [808, 438] on link "13" at bounding box center [809, 433] width 23 height 23
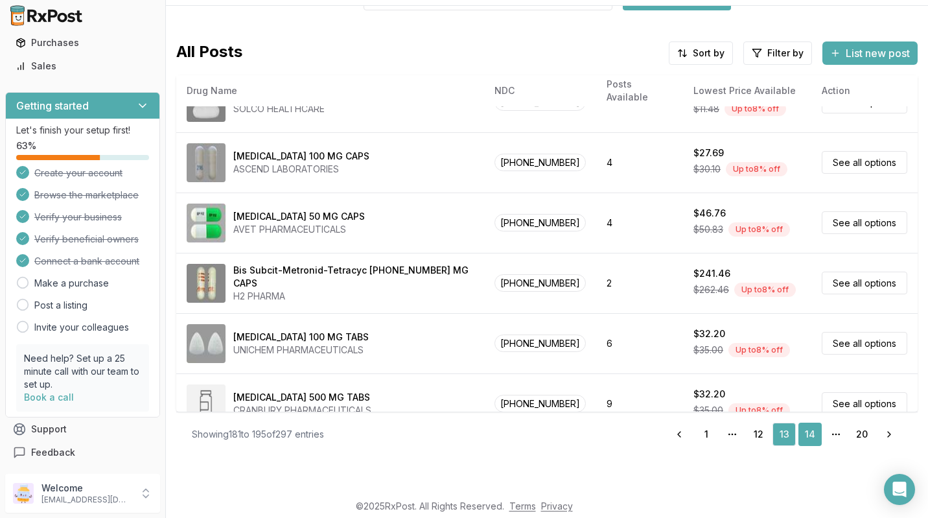
click at [804, 438] on link "14" at bounding box center [809, 433] width 23 height 23
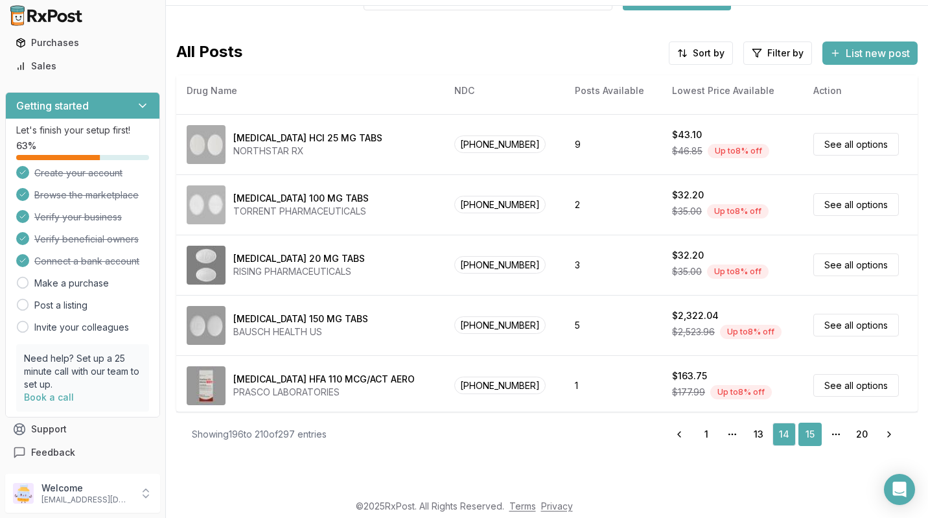
click at [805, 433] on link "15" at bounding box center [809, 433] width 23 height 23
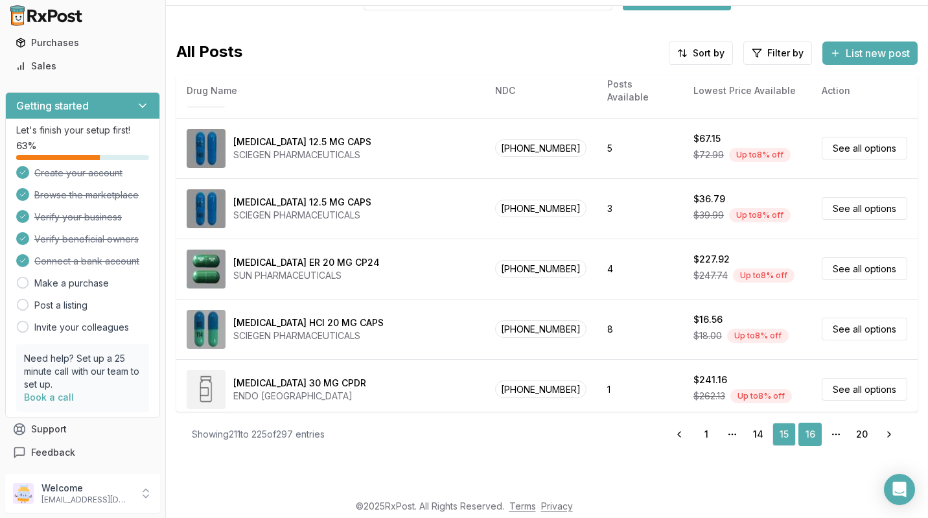
click at [806, 439] on link "16" at bounding box center [809, 433] width 23 height 23
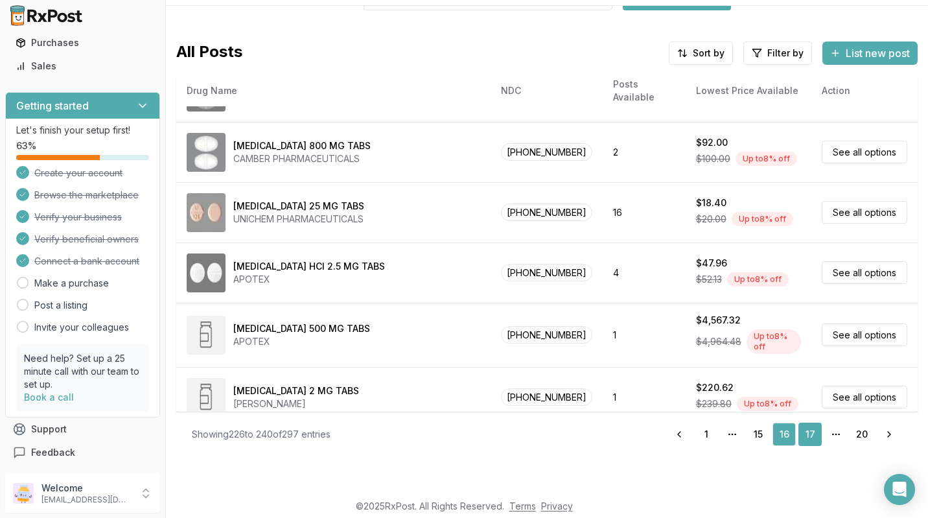
click at [799, 438] on link "17" at bounding box center [809, 433] width 23 height 23
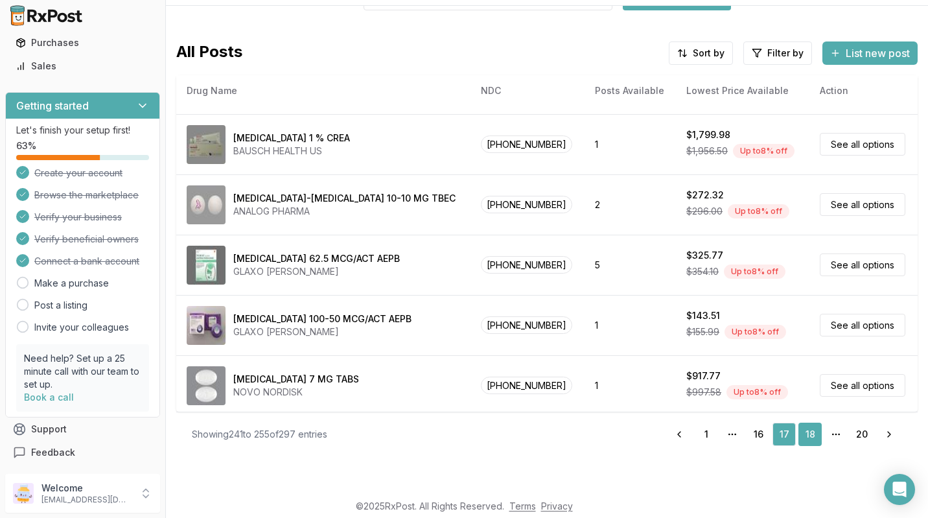
click at [805, 434] on link "18" at bounding box center [809, 433] width 23 height 23
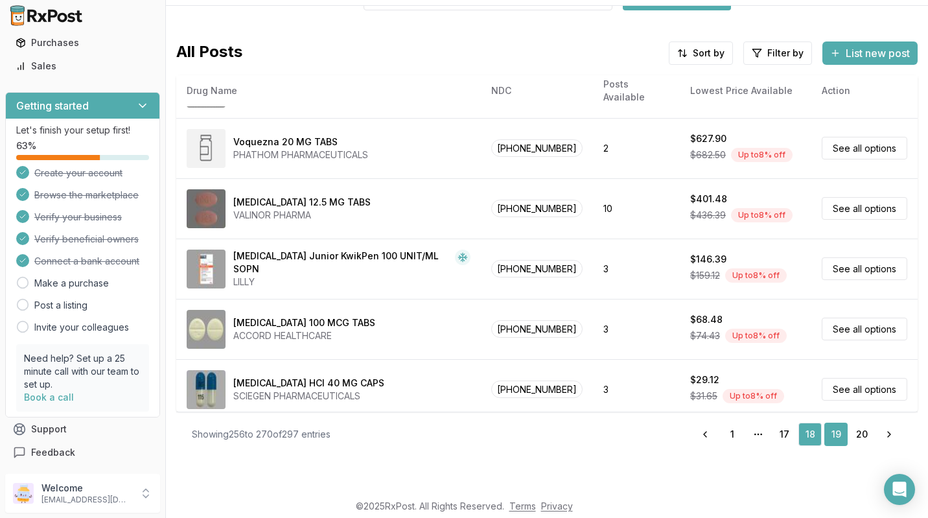
click at [830, 434] on link "19" at bounding box center [835, 433] width 23 height 23
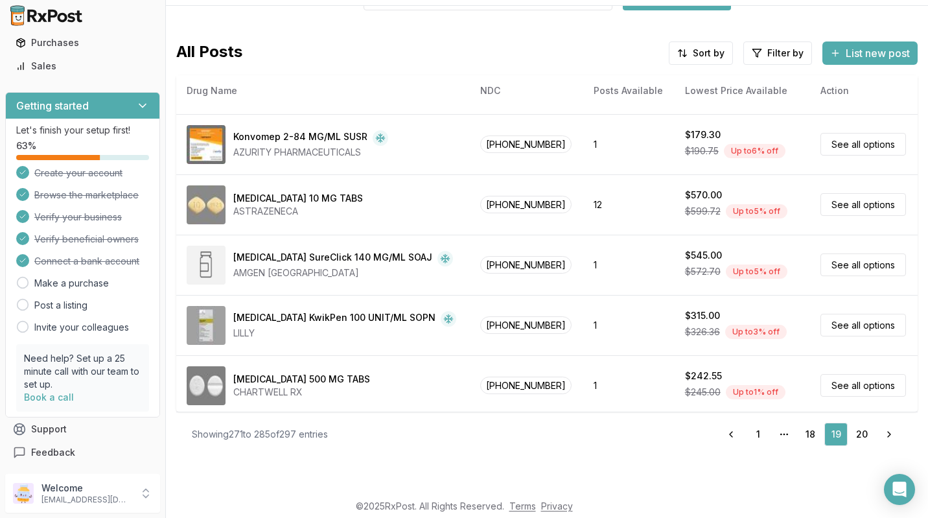
click at [847, 470] on div "Search for any medication Find the best deals All Posts Sort by Filter by List …" at bounding box center [547, 243] width 762 height 475
click at [851, 439] on link "20" at bounding box center [861, 433] width 23 height 23
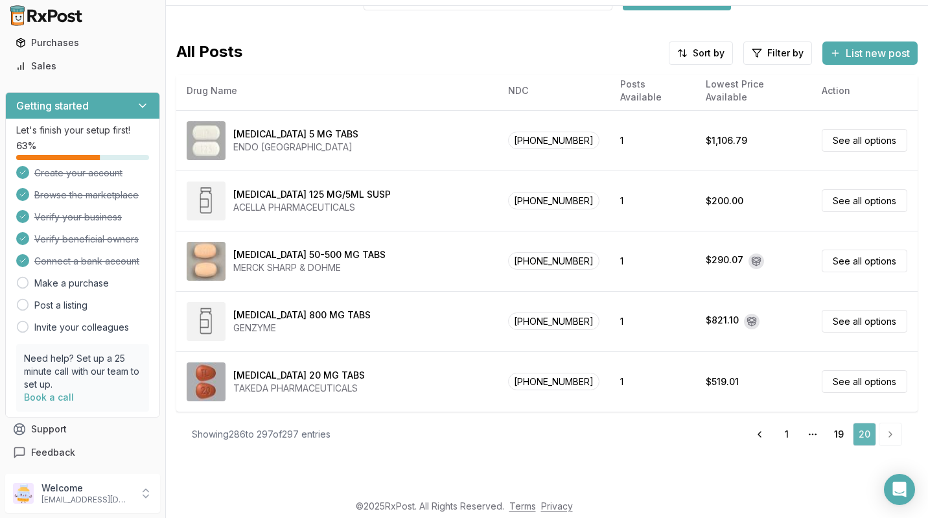
scroll to position [415, 0]
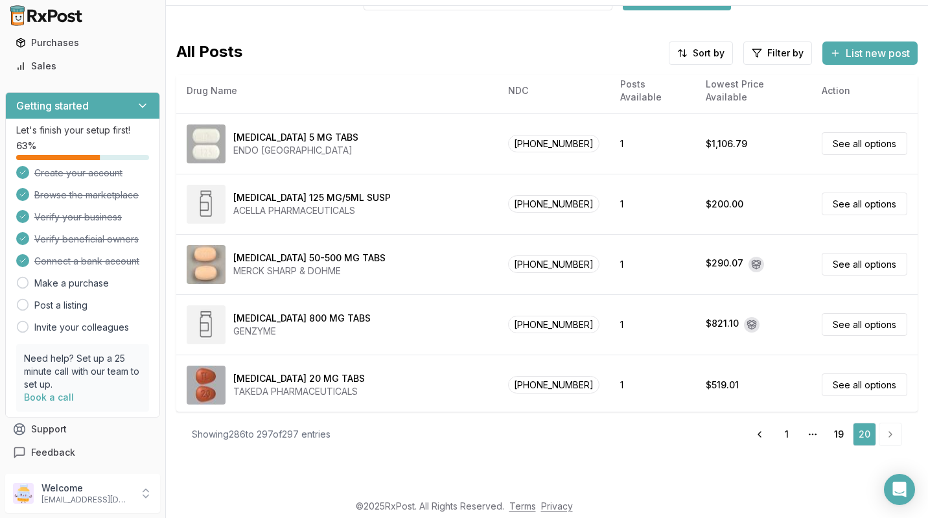
click at [874, 475] on div "Search for any medication Find the best deals All Posts Sort by Filter by List …" at bounding box center [547, 243] width 762 height 475
click at [870, 437] on link "20" at bounding box center [864, 433] width 23 height 23
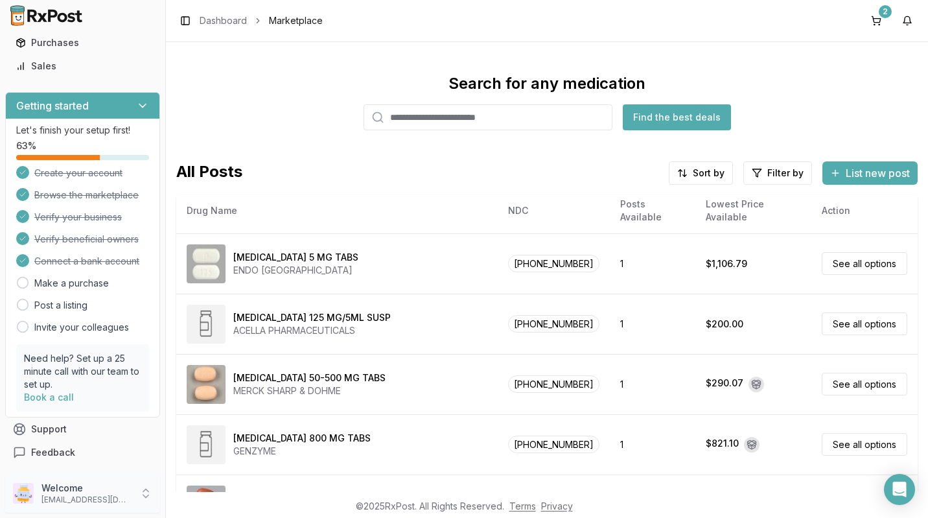
click at [60, 501] on p "[EMAIL_ADDRESS][DOMAIN_NAME]" at bounding box center [86, 499] width 90 height 10
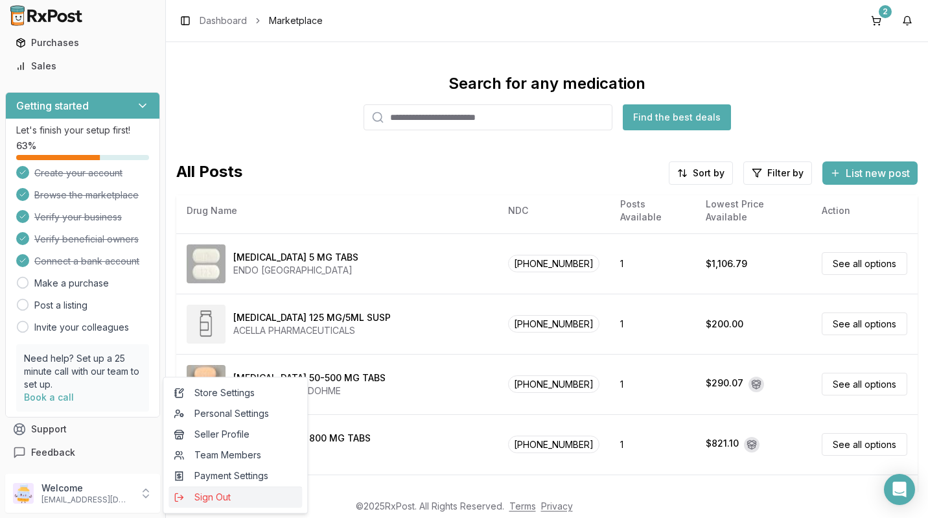
click at [196, 501] on span "Sign Out" at bounding box center [235, 496] width 123 height 13
